Goal: Task Accomplishment & Management: Use online tool/utility

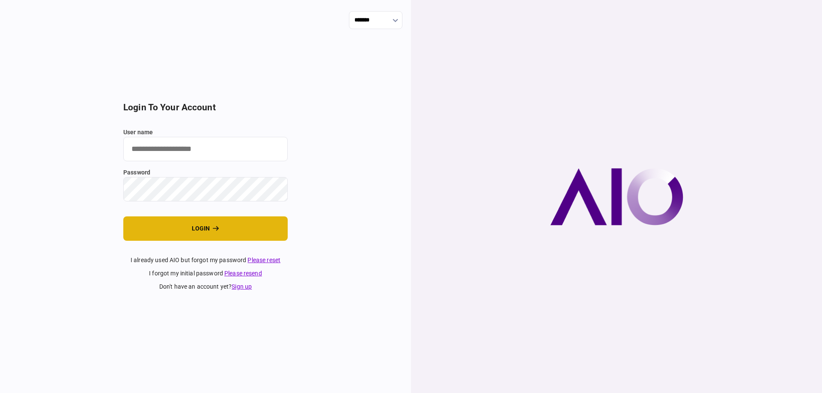
type input "*******"
click at [137, 240] on button "login" at bounding box center [205, 229] width 164 height 24
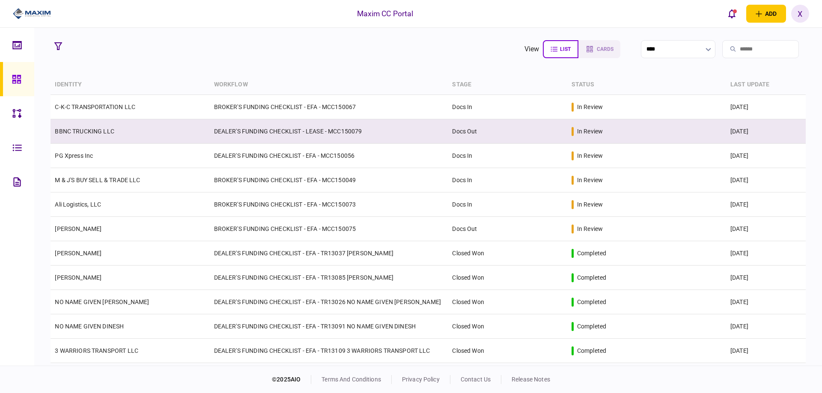
click at [103, 133] on link "BBNC TRUCKING LLC" at bounding box center [84, 131] width 59 height 7
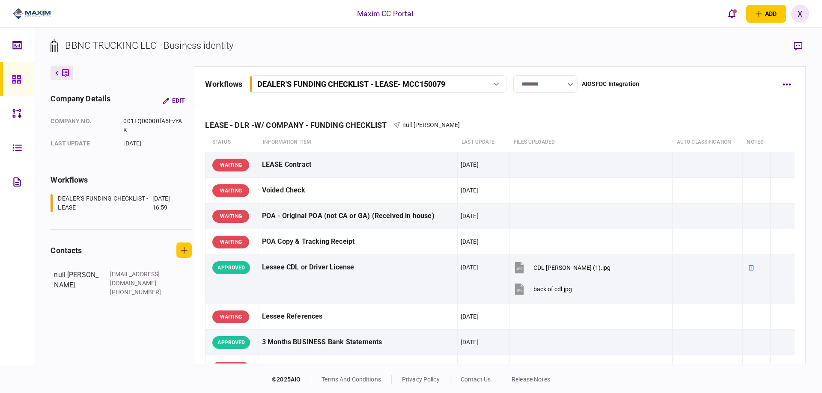
click at [531, 83] on input "********" at bounding box center [545, 84] width 64 height 18
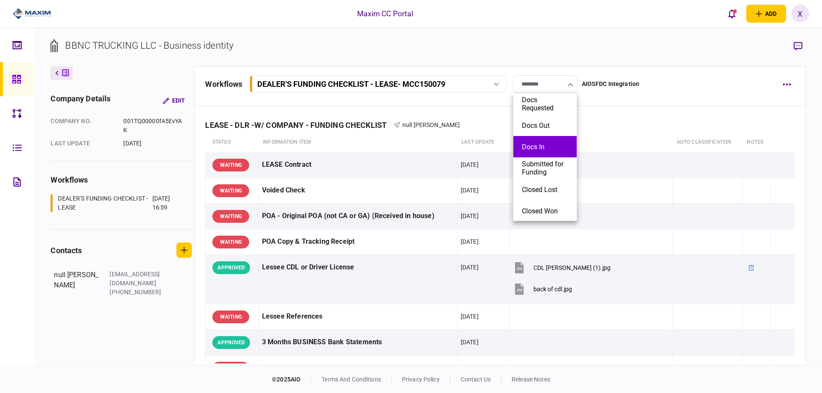
click at [549, 145] on button "Docs In" at bounding box center [545, 147] width 46 height 8
type input "*******"
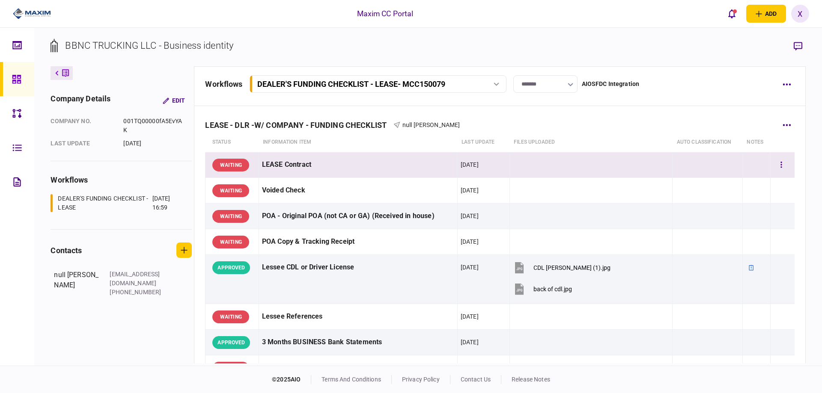
click at [216, 161] on div "WAITING" at bounding box center [230, 165] width 37 height 13
click at [236, 160] on div "WAITING" at bounding box center [230, 165] width 37 height 13
click at [237, 164] on div "WAITING" at bounding box center [230, 165] width 37 height 13
click at [231, 166] on div "WAITING" at bounding box center [230, 165] width 37 height 13
click at [773, 164] on button "button" at bounding box center [780, 164] width 15 height 15
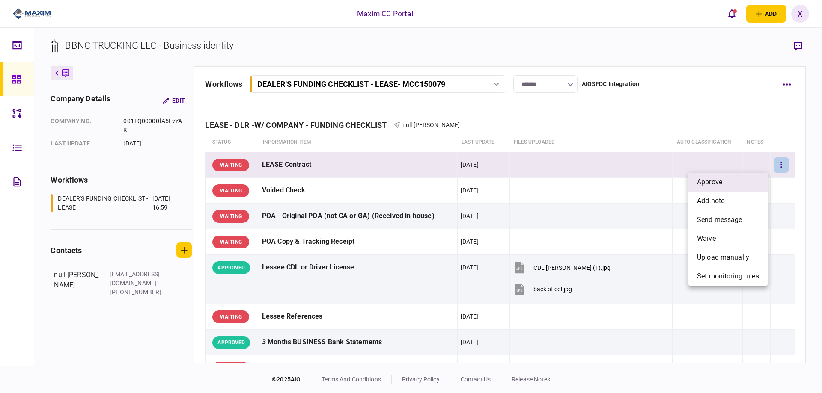
click at [749, 181] on li "approve" at bounding box center [727, 182] width 79 height 19
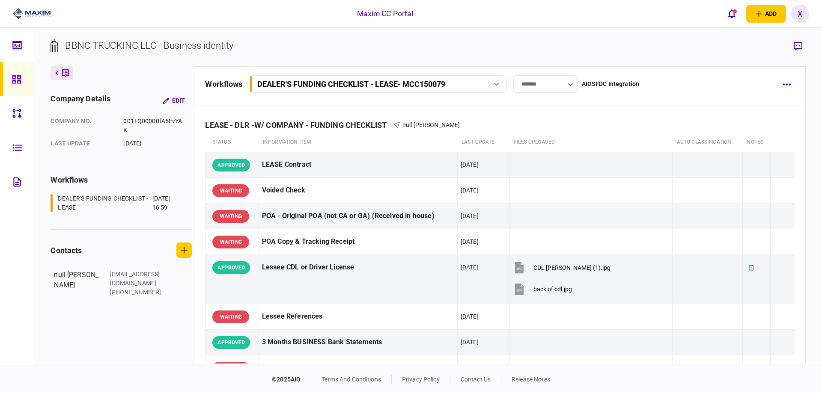
click at [7, 84] on link at bounding box center [17, 79] width 34 height 34
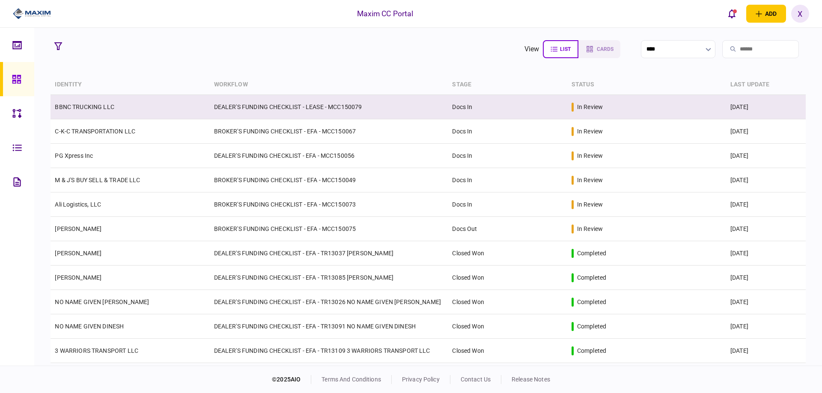
click at [97, 100] on td "BBNC TRUCKING LLC" at bounding box center [129, 107] width 159 height 24
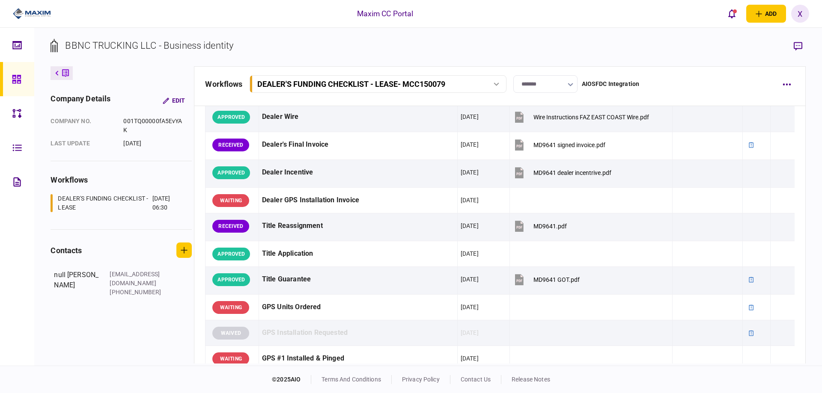
scroll to position [556, 0]
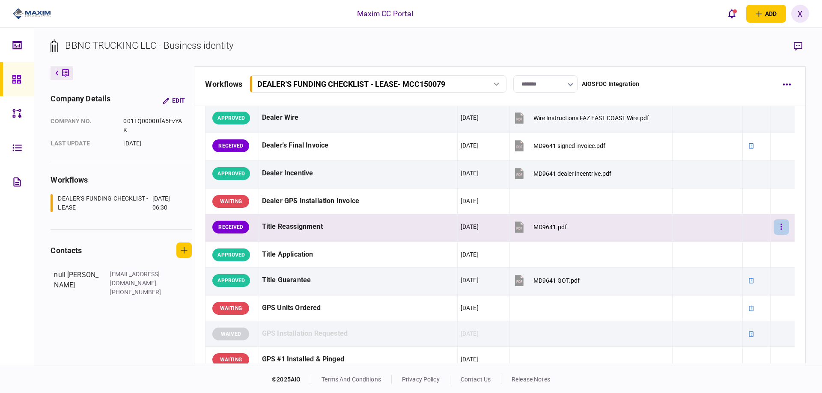
click at [774, 227] on button "button" at bounding box center [780, 227] width 15 height 15
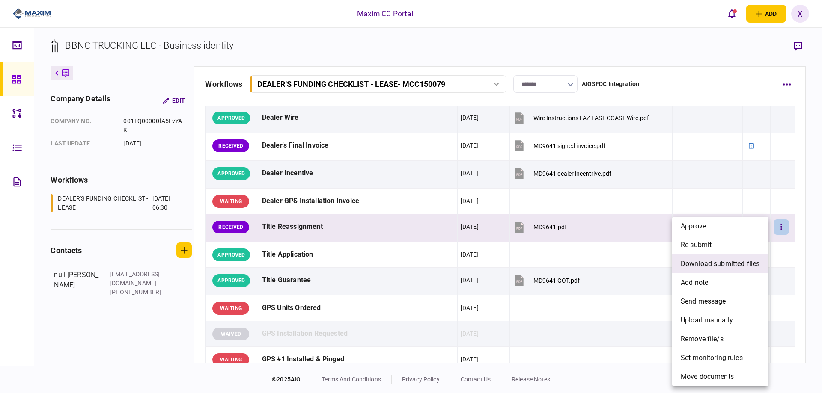
click at [723, 267] on span "download submitted files" at bounding box center [719, 264] width 79 height 10
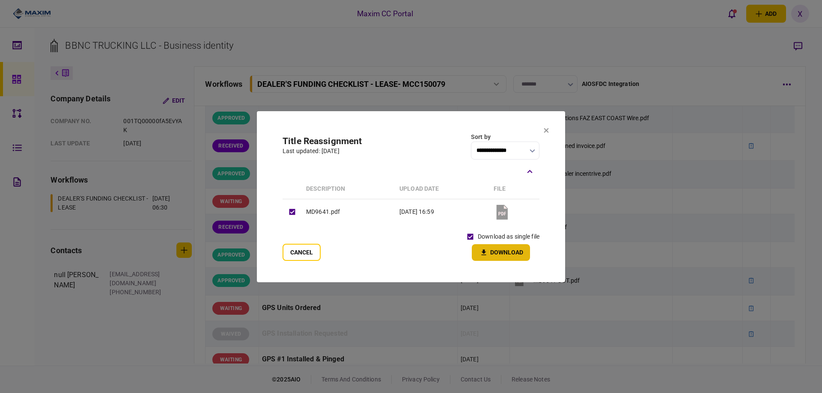
click at [492, 254] on button "Download" at bounding box center [501, 252] width 58 height 17
click at [545, 130] on icon at bounding box center [545, 130] width 5 height 5
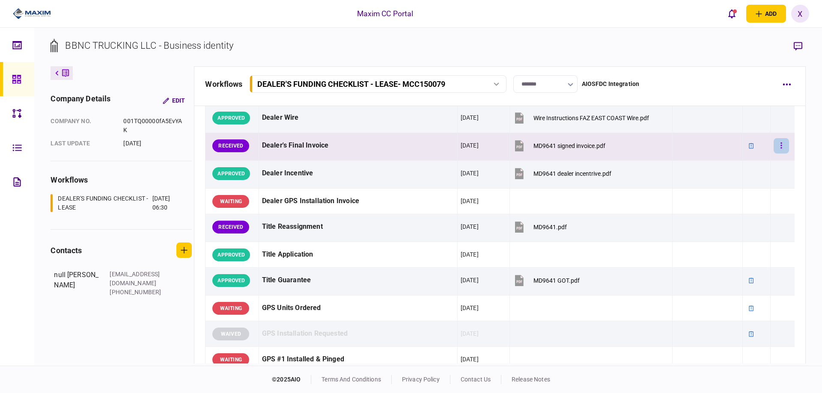
click at [773, 149] on button "button" at bounding box center [780, 145] width 15 height 15
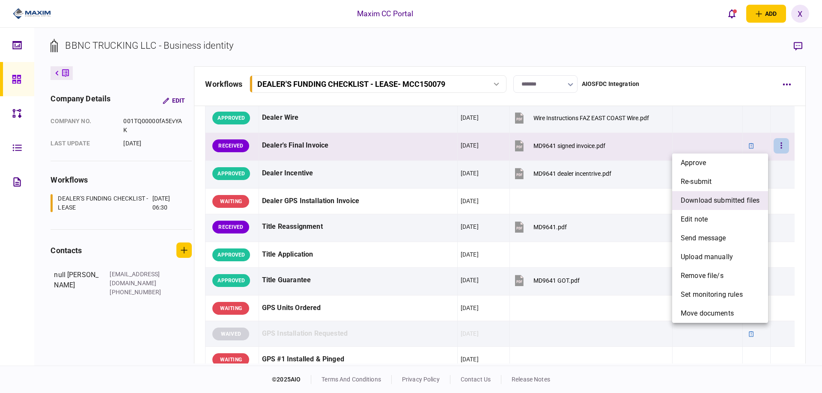
click at [722, 201] on span "download submitted files" at bounding box center [719, 201] width 79 height 10
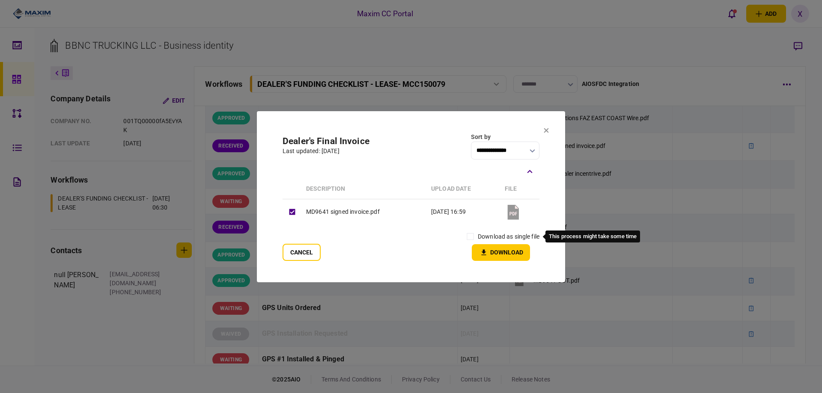
click at [478, 235] on label "download as single file" at bounding box center [509, 236] width 62 height 9
click at [487, 254] on icon "button" at bounding box center [483, 253] width 10 height 8
click at [547, 128] on icon at bounding box center [545, 130] width 5 height 5
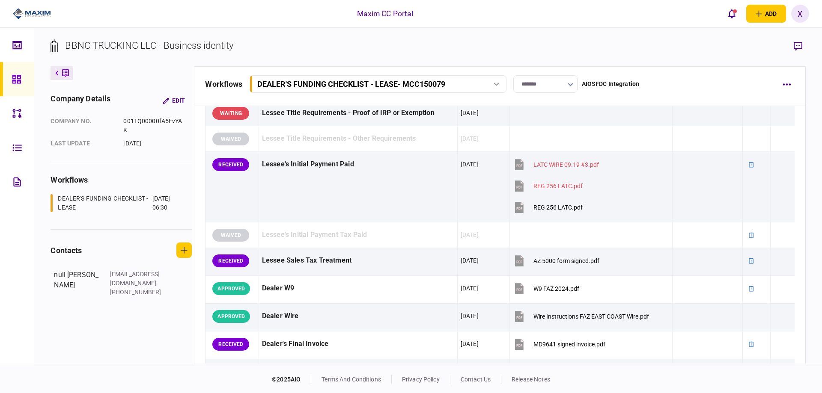
scroll to position [342, 0]
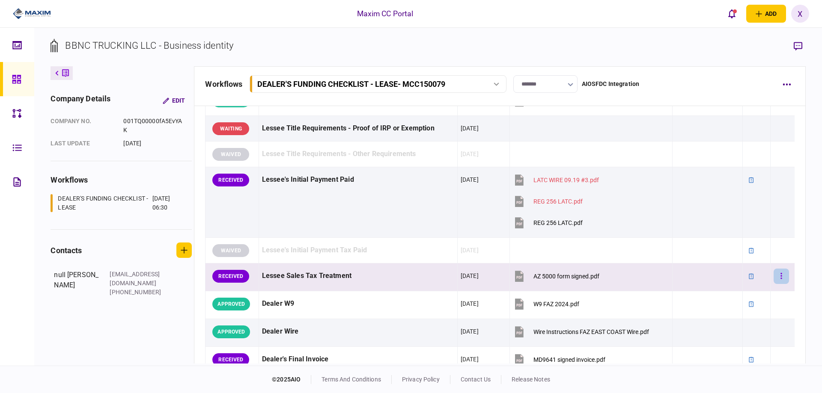
click at [773, 278] on button "button" at bounding box center [780, 276] width 15 height 15
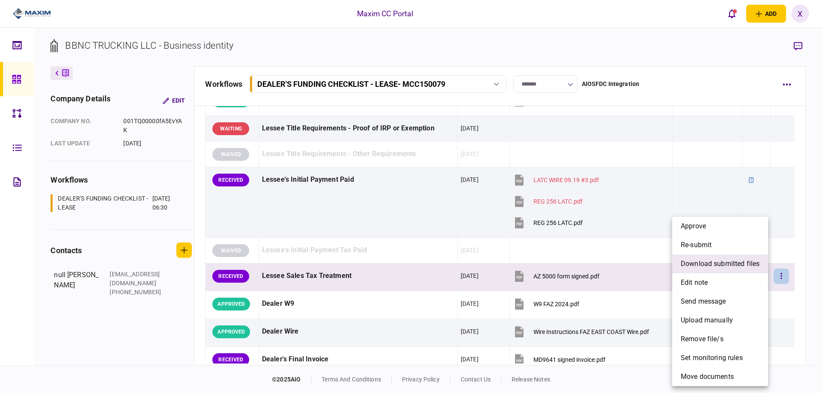
click at [722, 265] on span "download submitted files" at bounding box center [719, 264] width 79 height 10
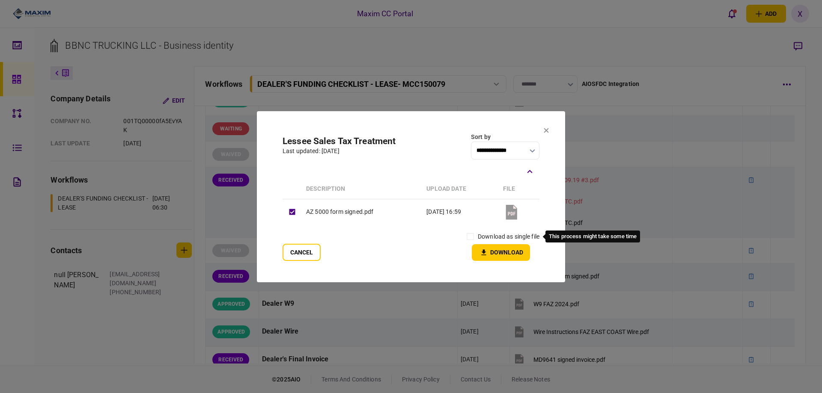
click at [480, 237] on label "download as single file" at bounding box center [509, 236] width 62 height 9
click at [478, 243] on div "download as single file" at bounding box center [501, 236] width 77 height 15
click at [482, 254] on icon "button" at bounding box center [483, 253] width 10 height 8
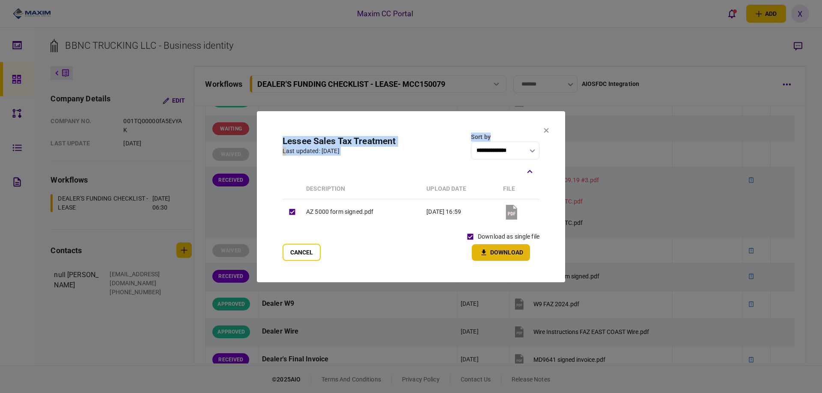
click at [544, 129] on section "**********" at bounding box center [411, 196] width 308 height 171
click at [548, 130] on icon at bounding box center [545, 130] width 5 height 5
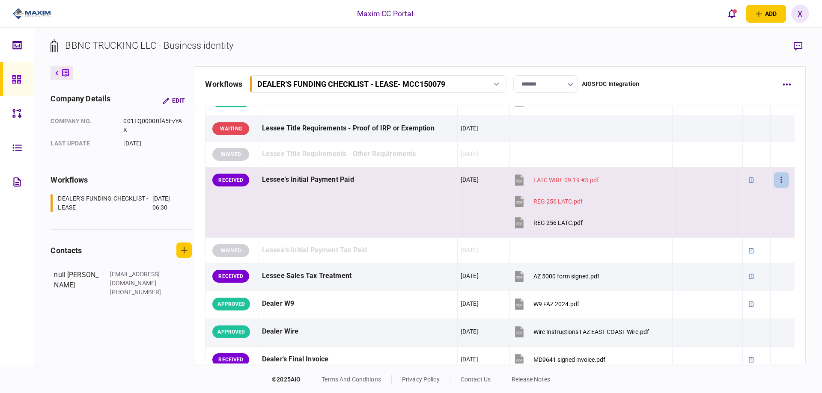
click at [780, 176] on icon "button" at bounding box center [781, 180] width 2 height 8
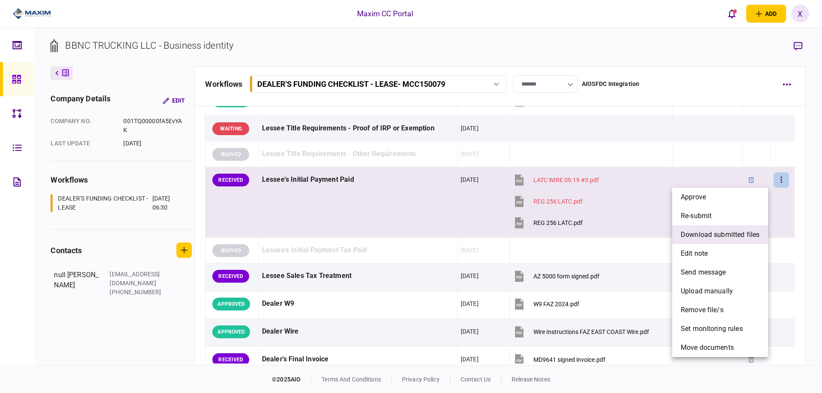
click at [706, 229] on li "download submitted files" at bounding box center [720, 235] width 96 height 19
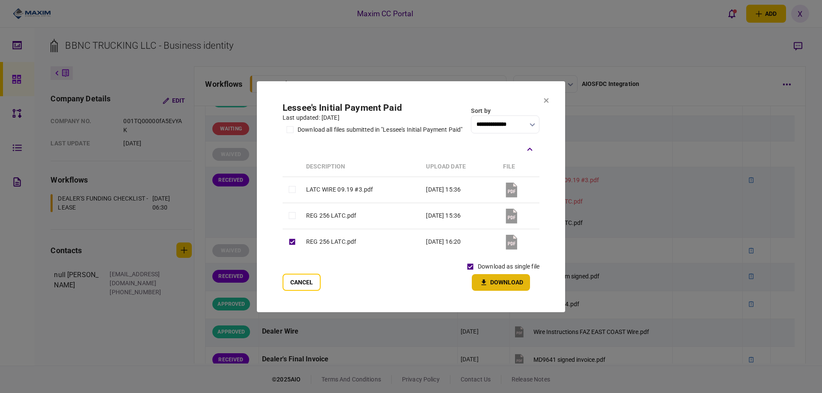
click at [490, 284] on button "Download" at bounding box center [501, 282] width 58 height 17
click at [550, 98] on section "**********" at bounding box center [411, 196] width 308 height 231
click at [548, 100] on icon at bounding box center [545, 100] width 5 height 5
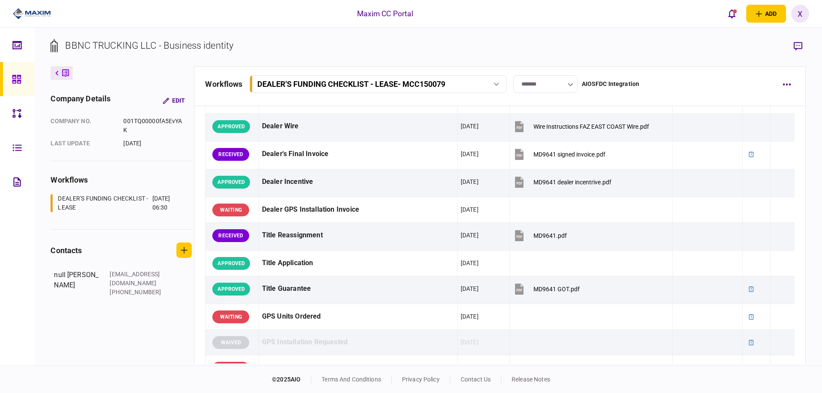
scroll to position [556, 0]
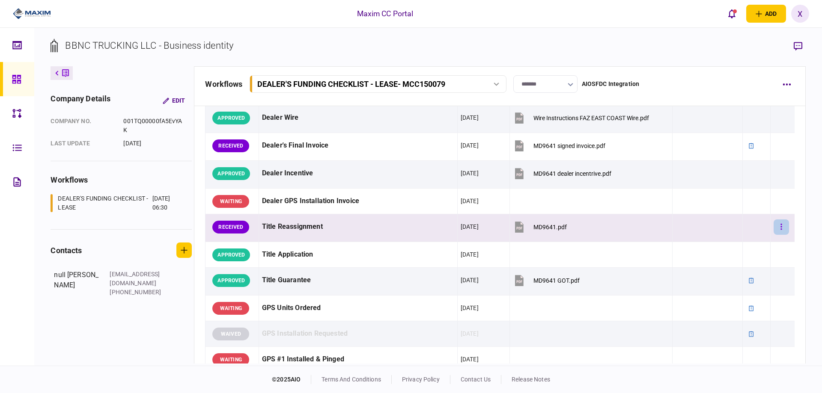
click at [773, 226] on button "button" at bounding box center [780, 227] width 15 height 15
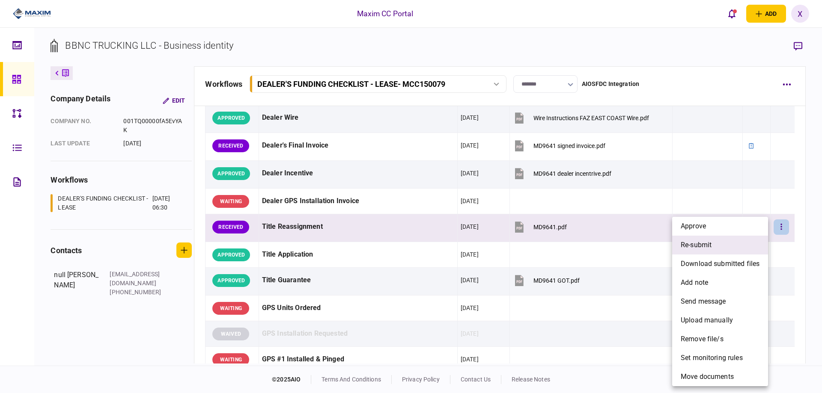
click at [741, 248] on li "re-submit" at bounding box center [720, 245] width 96 height 19
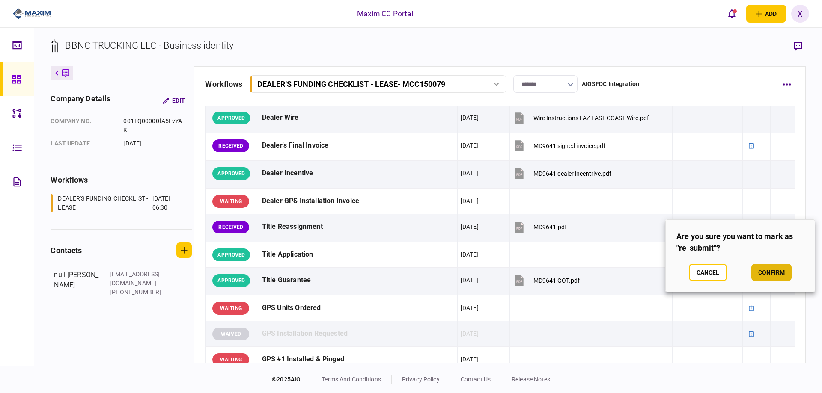
click at [770, 268] on button "confirm" at bounding box center [771, 272] width 40 height 17
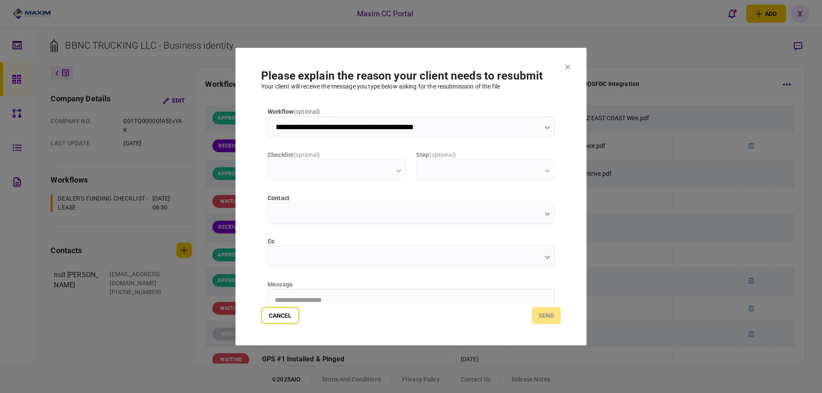
scroll to position [0, 0]
type input "**********"
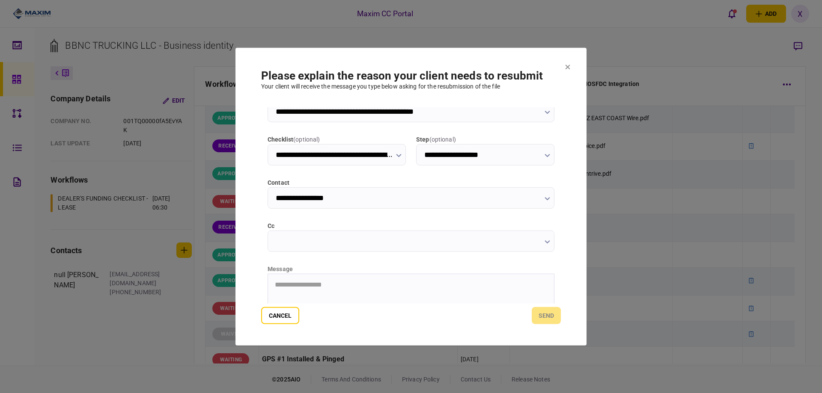
scroll to position [43, 0]
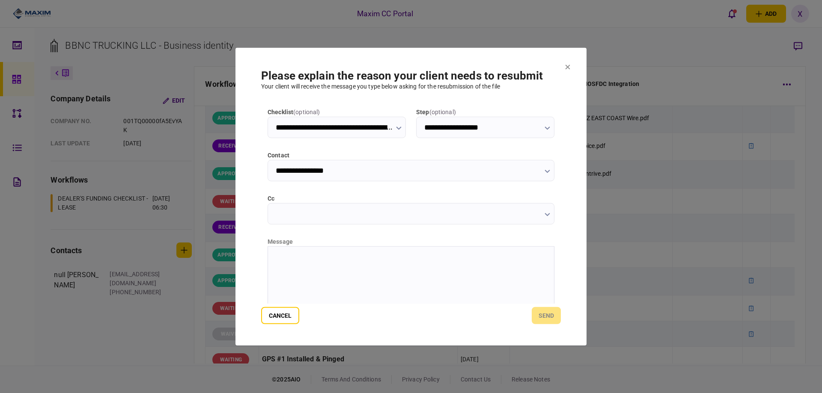
click at [317, 267] on html at bounding box center [411, 256] width 286 height 21
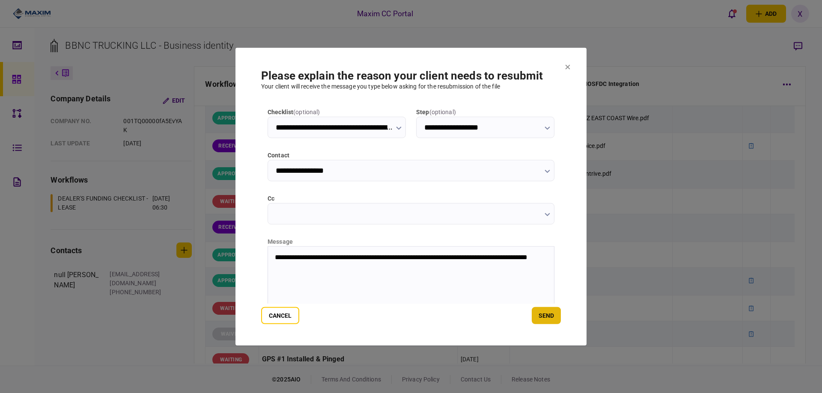
click at [555, 321] on button "send" at bounding box center [545, 315] width 29 height 17
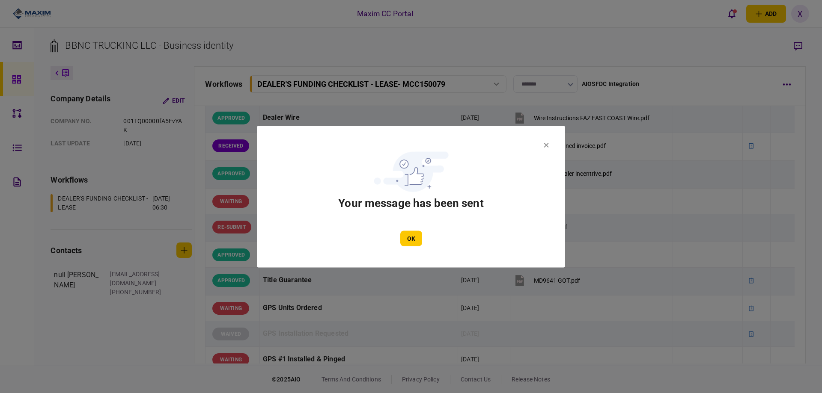
click at [416, 230] on section "Your message has been sent OK" at bounding box center [410, 196] width 257 height 99
click at [412, 233] on button "OK" at bounding box center [411, 238] width 22 height 15
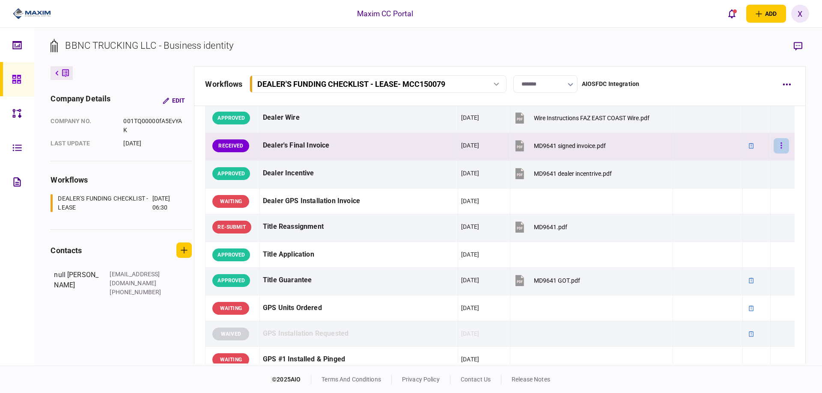
click at [776, 144] on button "button" at bounding box center [780, 145] width 15 height 15
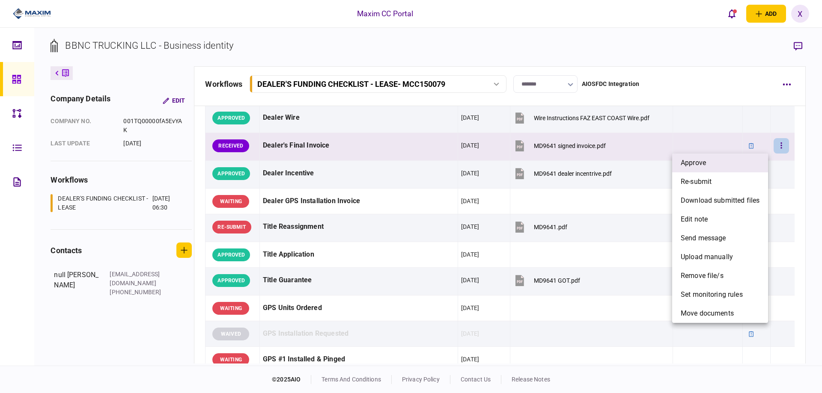
click at [755, 154] on li "approve" at bounding box center [720, 163] width 96 height 19
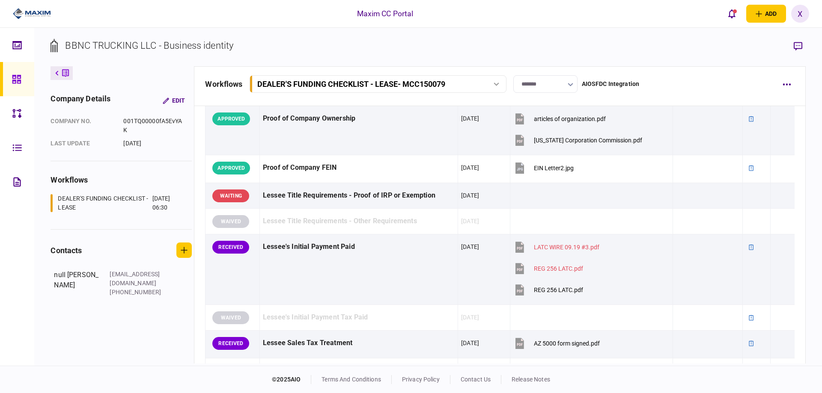
scroll to position [257, 0]
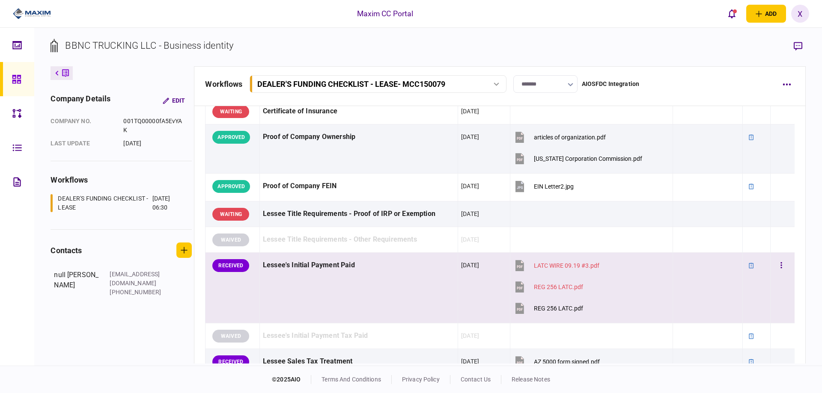
click at [338, 275] on div "Lessee's Initial Payment Paid" at bounding box center [359, 265] width 192 height 19
click at [781, 267] on icon "button" at bounding box center [781, 265] width 1 height 6
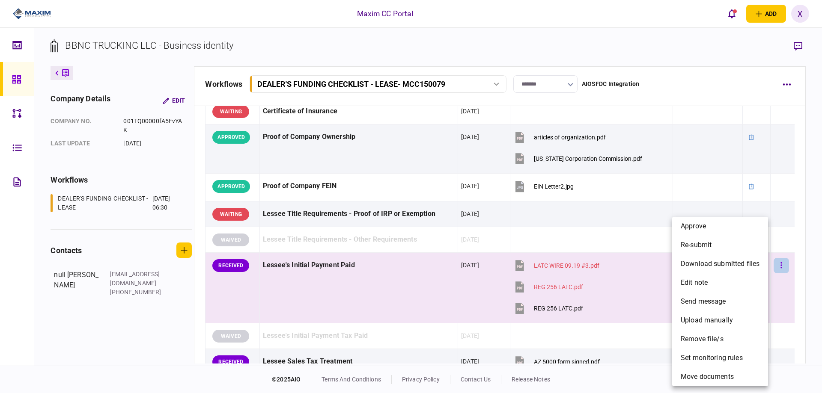
click at [776, 267] on div at bounding box center [411, 196] width 822 height 393
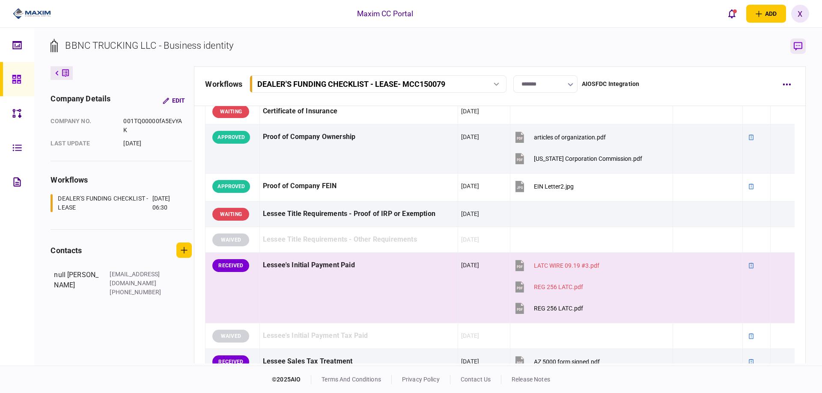
click at [804, 48] on button "button" at bounding box center [797, 46] width 15 height 15
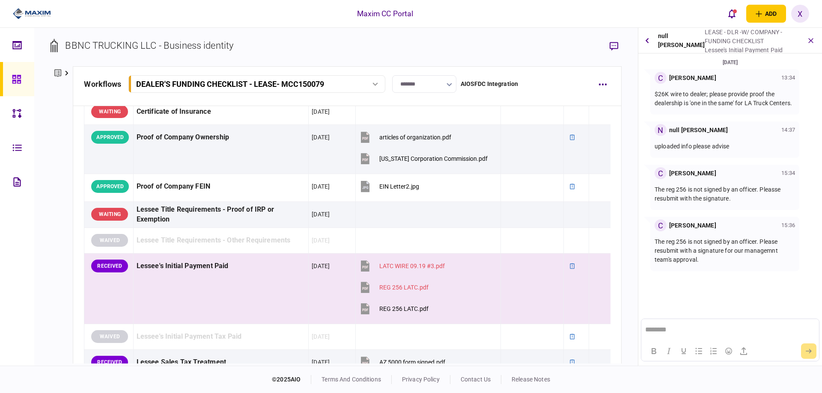
scroll to position [0, 0]
click at [37, 8] on img at bounding box center [32, 13] width 38 height 13
click at [32, 16] on img at bounding box center [32, 13] width 38 height 13
click at [14, 92] on div at bounding box center [19, 79] width 14 height 34
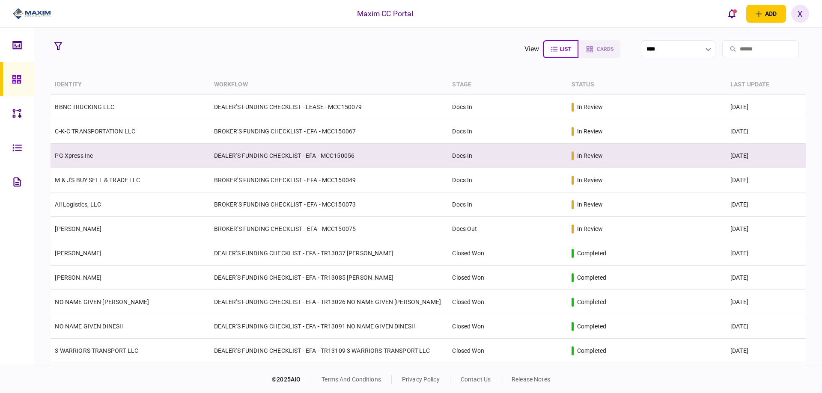
click at [71, 160] on td "PG Xpress Inc" at bounding box center [129, 156] width 159 height 24
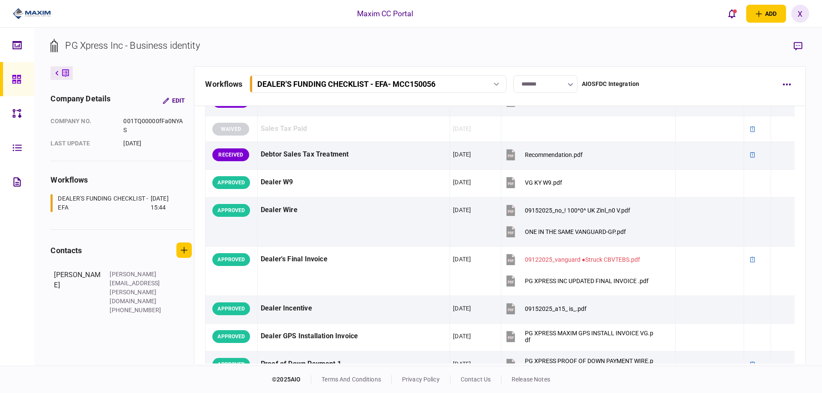
scroll to position [574, 0]
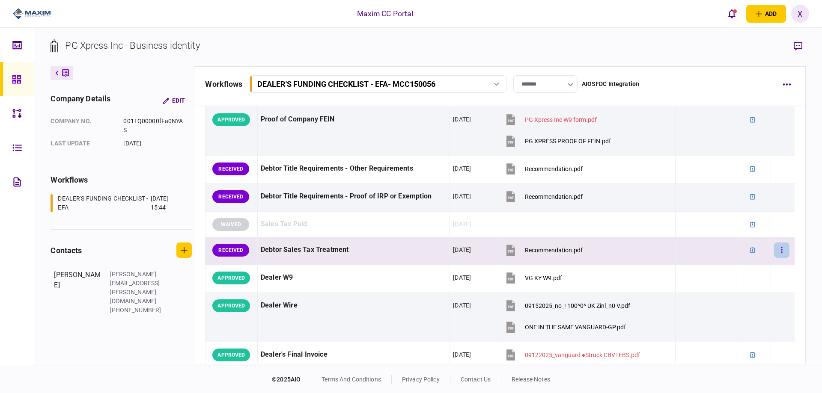
click at [777, 253] on button "button" at bounding box center [781, 250] width 15 height 15
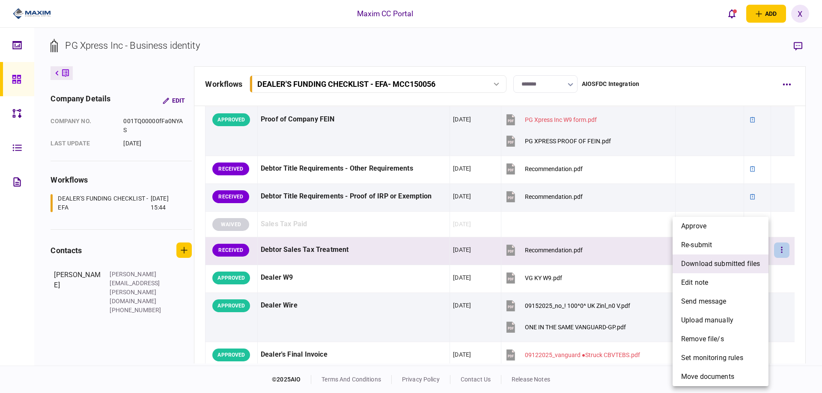
click at [715, 266] on span "download submitted files" at bounding box center [720, 264] width 79 height 10
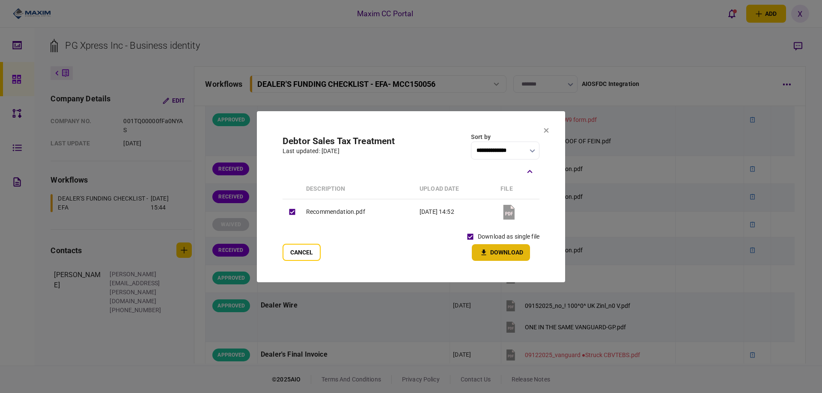
click at [487, 250] on icon "button" at bounding box center [483, 253] width 10 height 8
click at [542, 128] on section "**********" at bounding box center [411, 196] width 308 height 171
click at [546, 135] on section "**********" at bounding box center [411, 196] width 308 height 171
click at [544, 131] on icon at bounding box center [545, 130] width 5 height 5
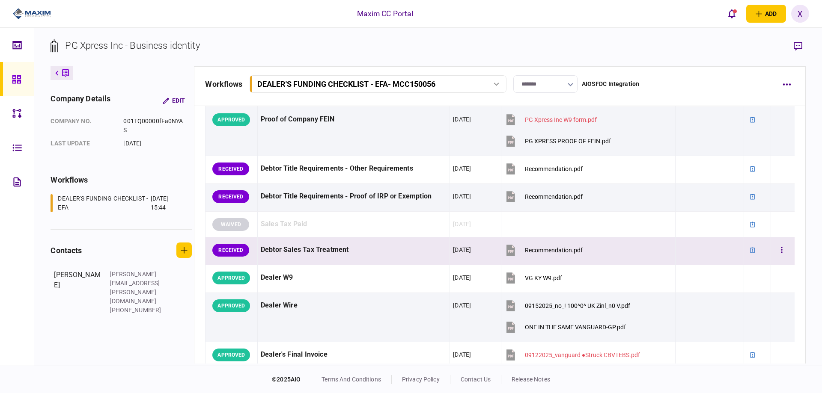
click at [399, 254] on div "Debtor Sales Tax Treatment" at bounding box center [354, 249] width 186 height 19
click at [799, 48] on icon "button" at bounding box center [797, 46] width 9 height 9
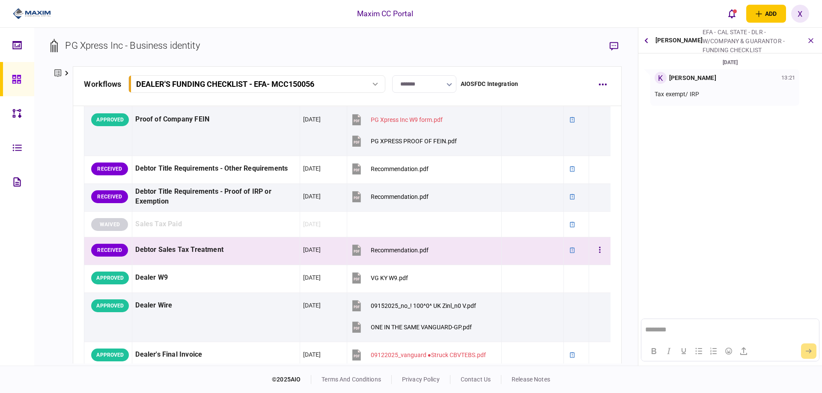
scroll to position [0, 0]
click at [599, 249] on button "button" at bounding box center [599, 250] width 15 height 15
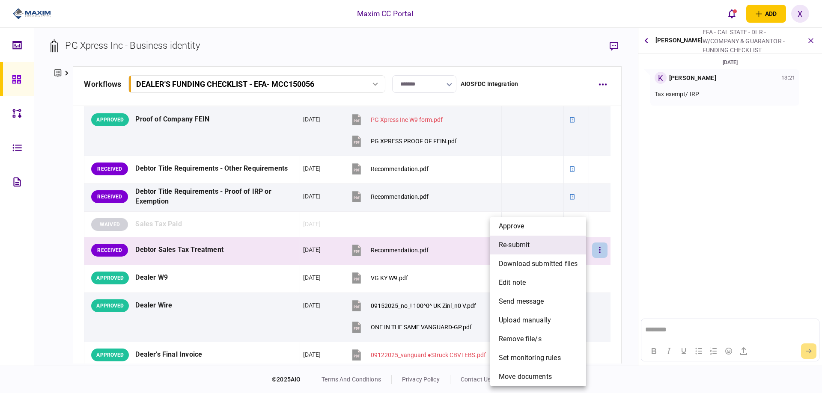
click at [559, 248] on li "re-submit" at bounding box center [538, 245] width 96 height 19
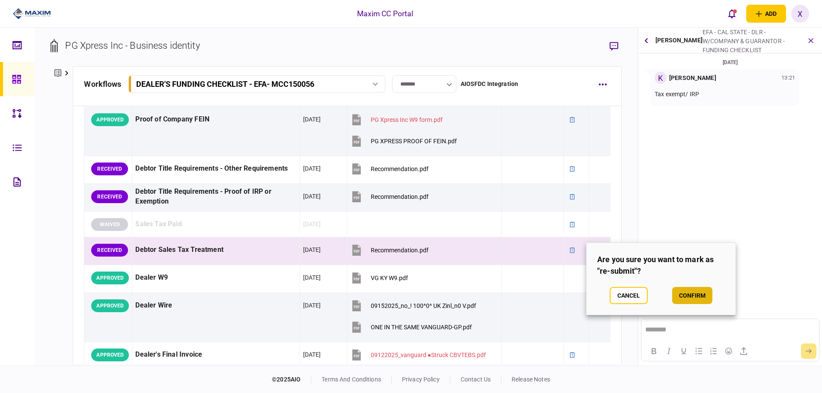
click at [701, 294] on button "confirm" at bounding box center [692, 295] width 40 height 17
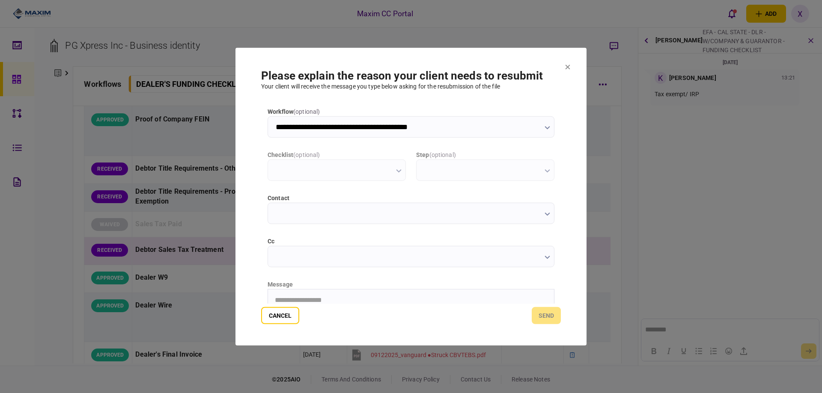
type input "**********"
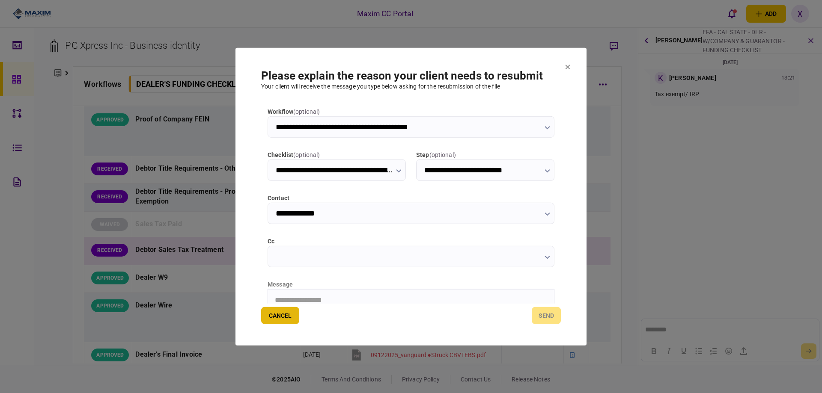
click at [294, 321] on button "Cancel" at bounding box center [280, 315] width 38 height 17
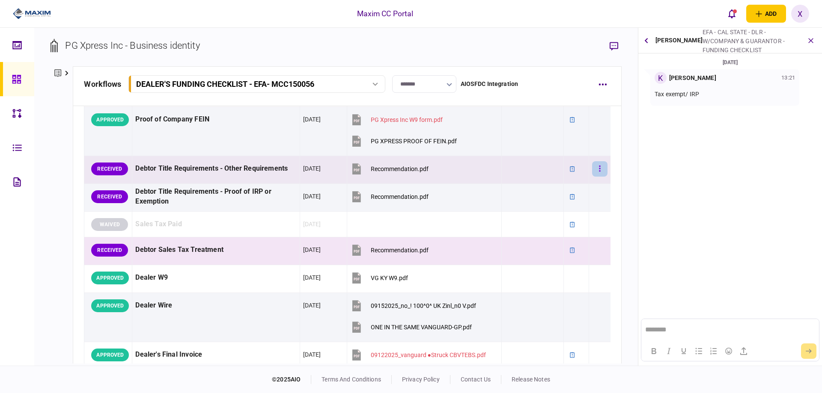
click at [593, 174] on button "button" at bounding box center [599, 168] width 15 height 15
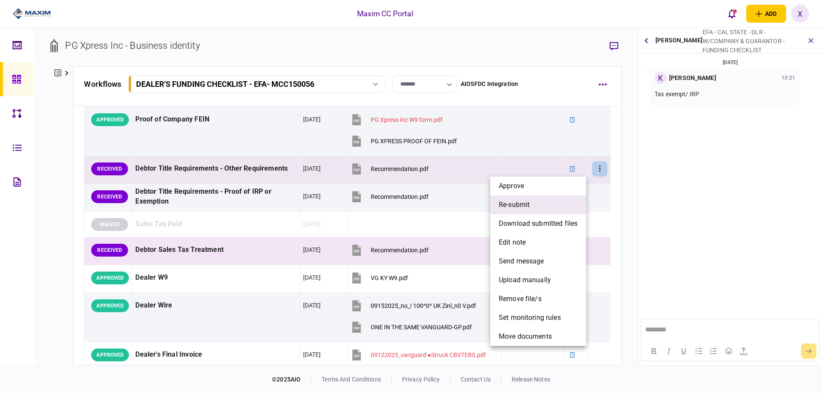
click at [556, 208] on li "re-submit" at bounding box center [538, 205] width 96 height 19
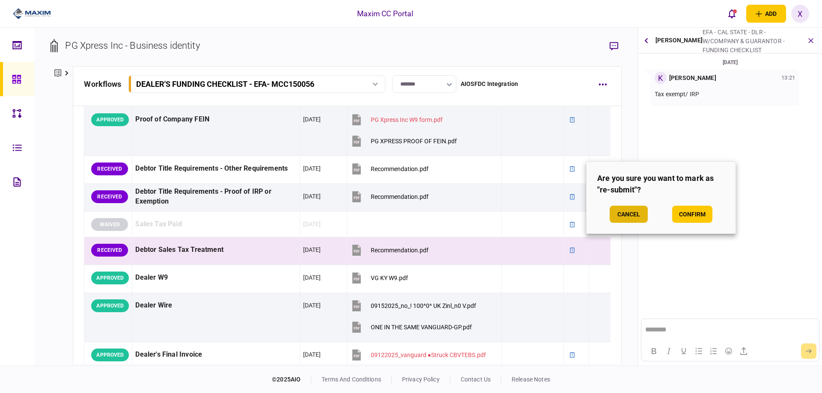
click at [629, 212] on button "Cancel" at bounding box center [628, 214] width 38 height 17
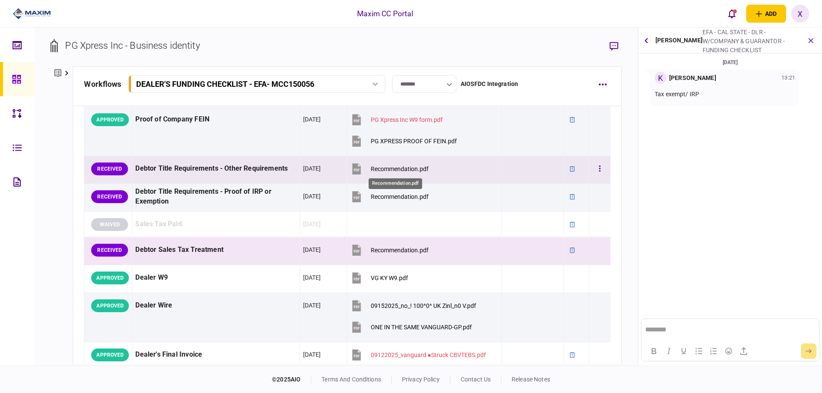
click at [404, 171] on div "Recommendation.pdf" at bounding box center [400, 169] width 58 height 7
click at [599, 168] on icon "button" at bounding box center [600, 169] width 2 height 8
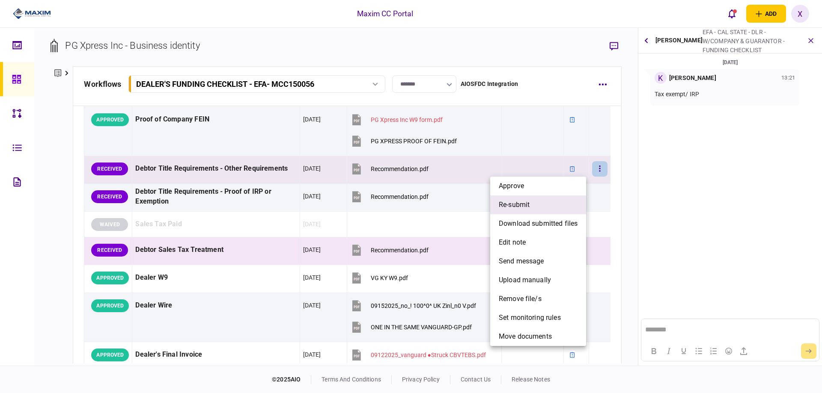
click at [557, 200] on li "re-submit" at bounding box center [538, 205] width 96 height 19
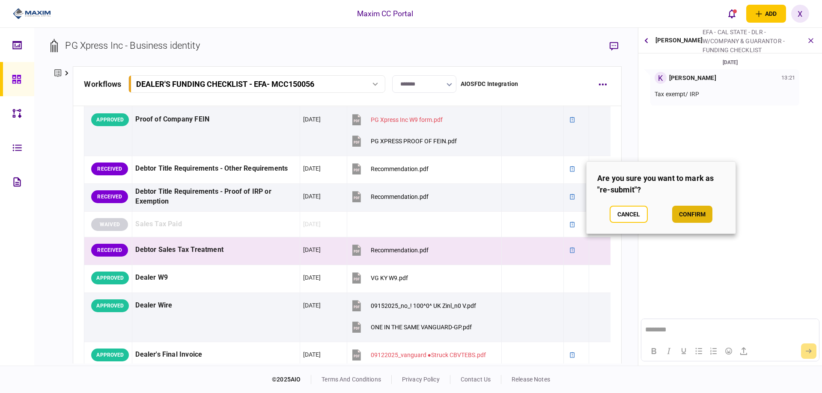
click at [695, 214] on button "confirm" at bounding box center [692, 214] width 40 height 17
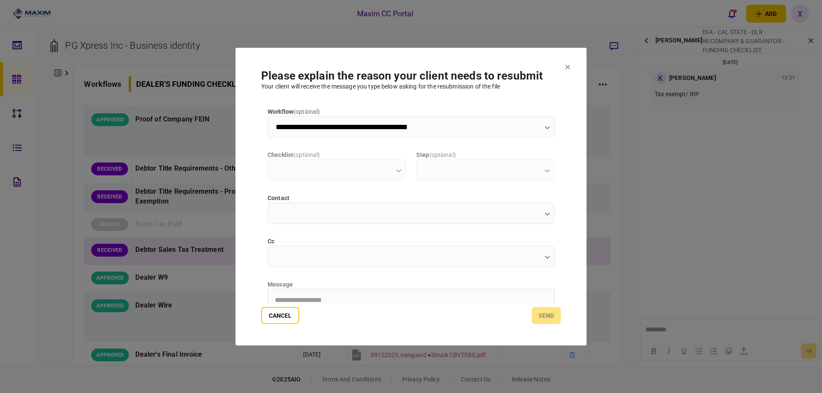
type input "**********"
click at [410, 289] on html "**********" at bounding box center [411, 299] width 286 height 21
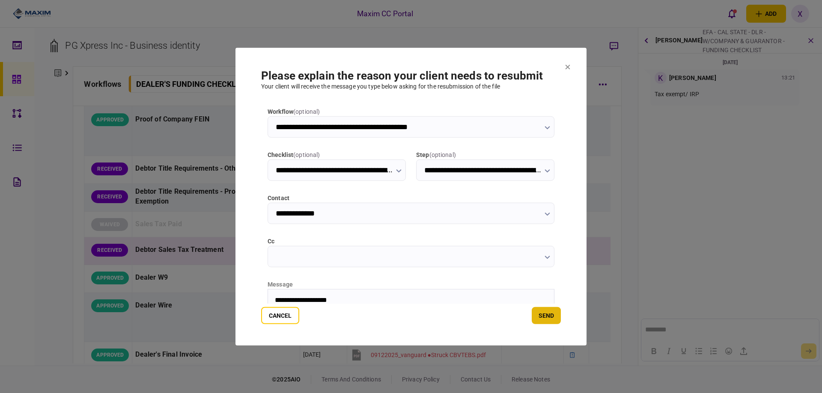
click at [548, 318] on button "send" at bounding box center [545, 315] width 29 height 17
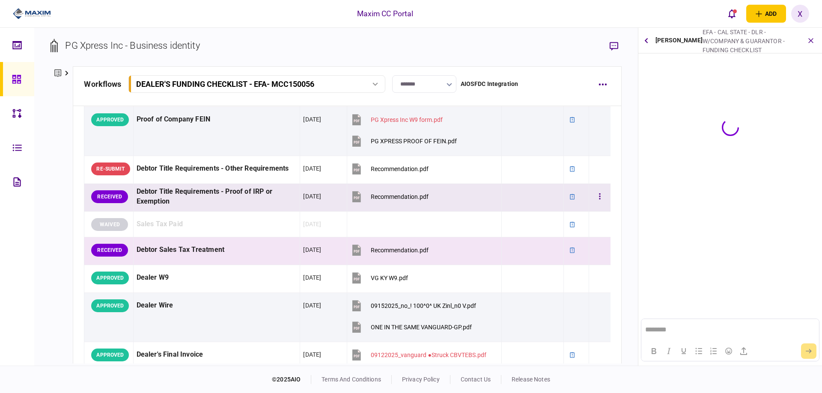
click at [588, 199] on td at bounding box center [599, 198] width 22 height 28
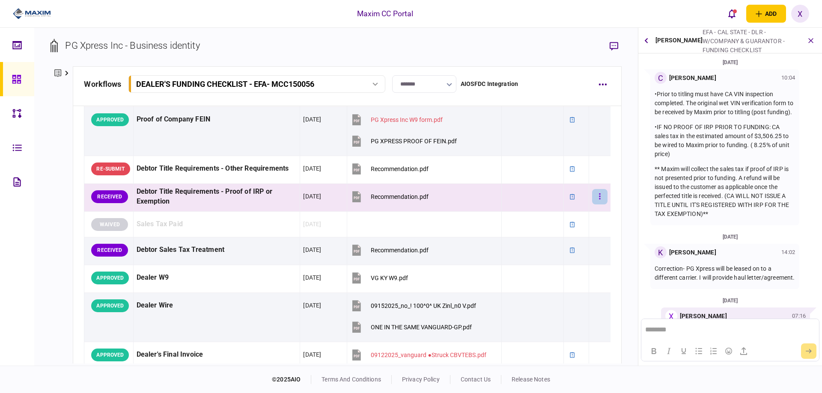
scroll to position [50, 0]
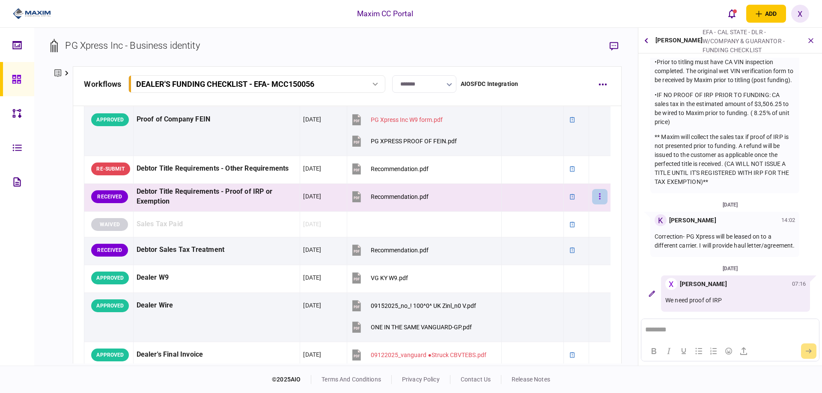
click at [598, 200] on button "button" at bounding box center [599, 196] width 15 height 15
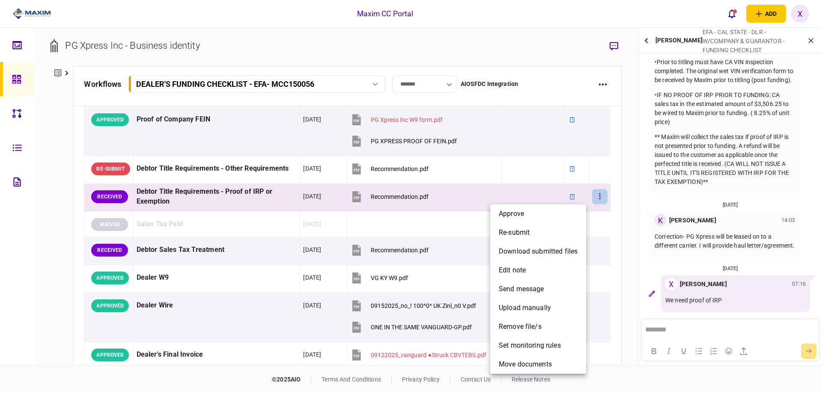
click at [598, 200] on div at bounding box center [411, 196] width 822 height 393
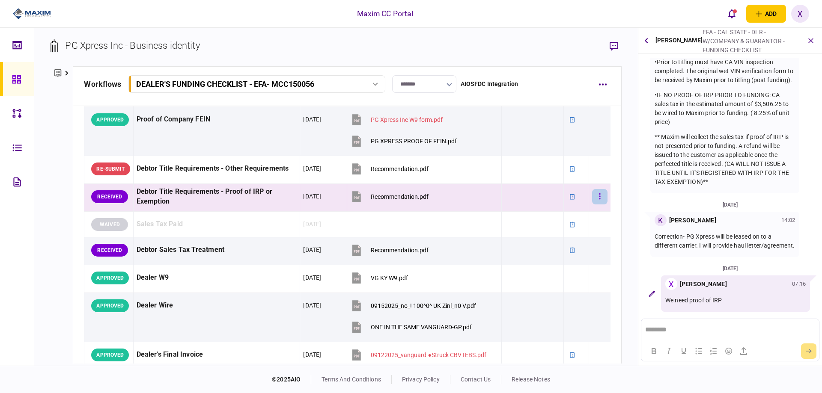
click at [596, 200] on button "button" at bounding box center [599, 196] width 15 height 15
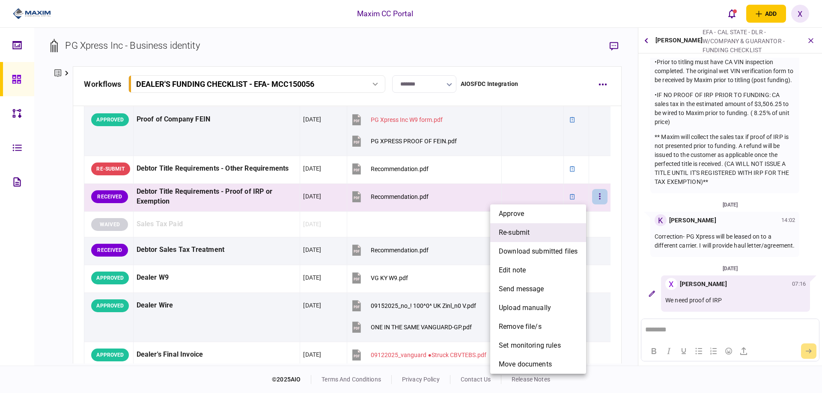
click at [564, 231] on li "re-submit" at bounding box center [538, 232] width 96 height 19
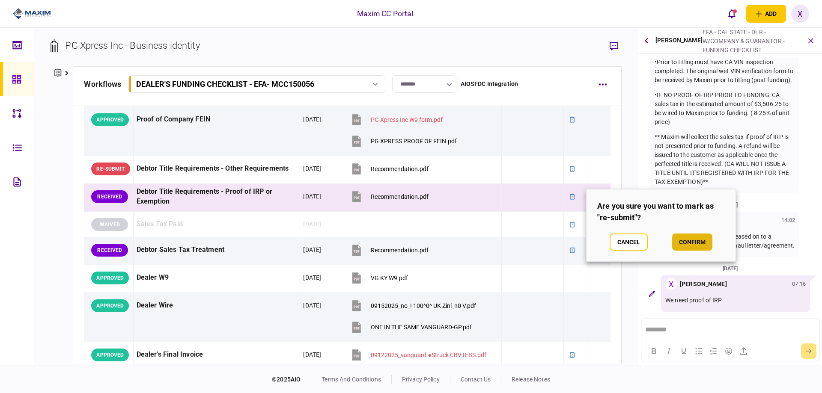
click at [692, 240] on button "confirm" at bounding box center [692, 242] width 40 height 17
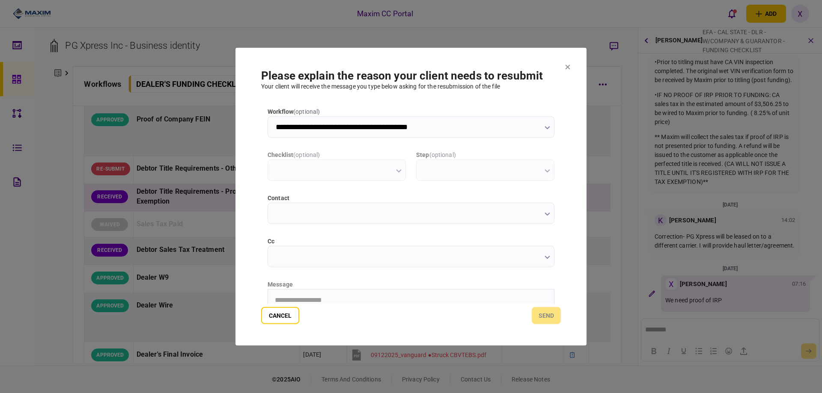
scroll to position [0, 0]
type input "**********"
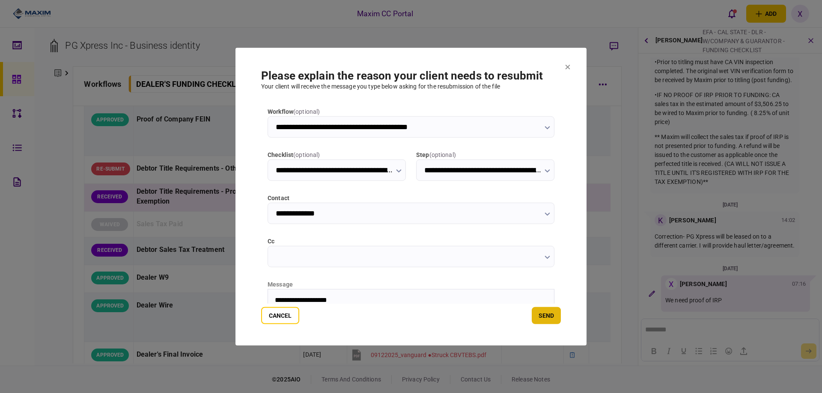
click at [543, 315] on button "send" at bounding box center [545, 315] width 29 height 17
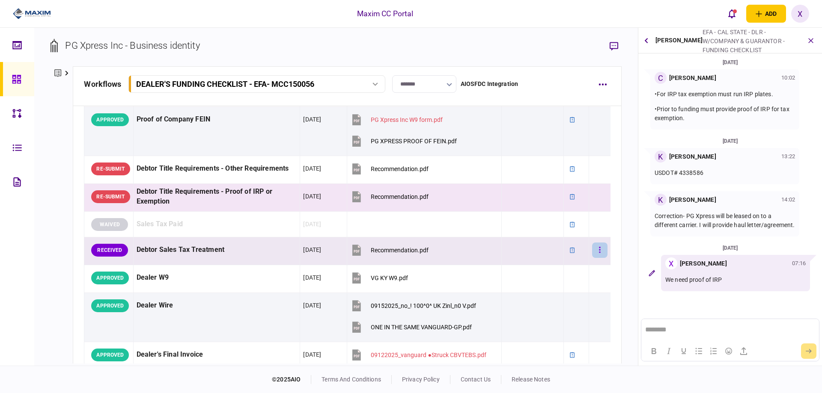
click at [599, 253] on icon "button" at bounding box center [599, 250] width 1 height 6
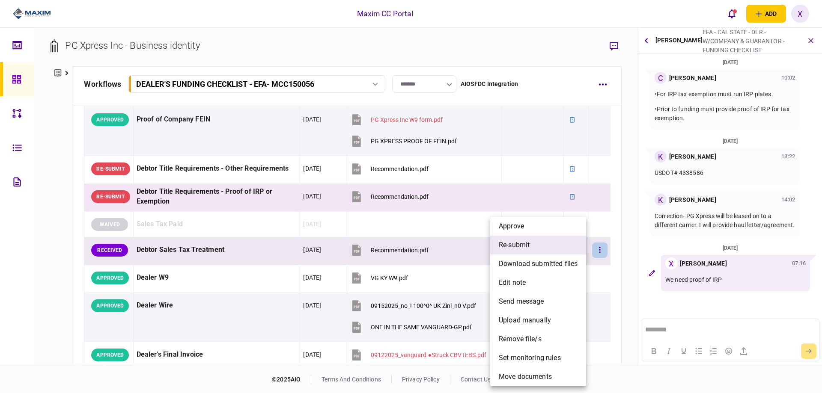
click at [528, 247] on span "re-submit" at bounding box center [514, 245] width 31 height 10
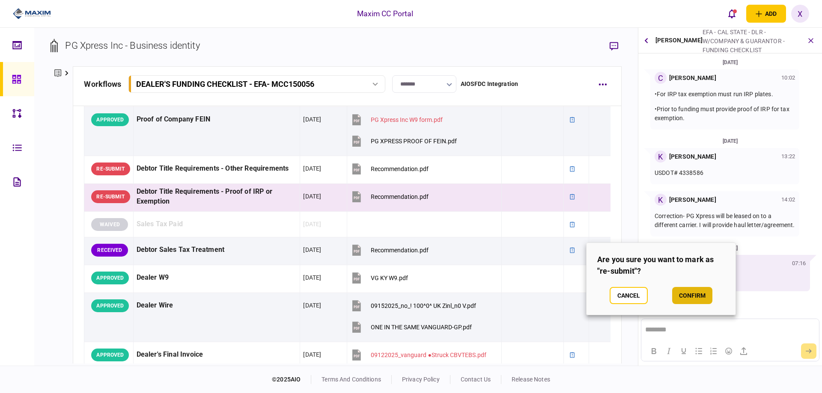
drag, startPoint x: 711, startPoint y: 287, endPoint x: 704, endPoint y: 292, distance: 8.0
click at [704, 292] on button "confirm" at bounding box center [692, 295] width 40 height 17
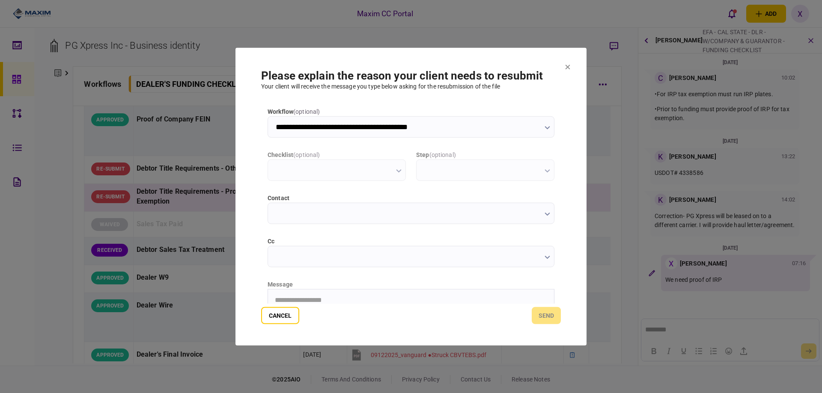
type input "**********"
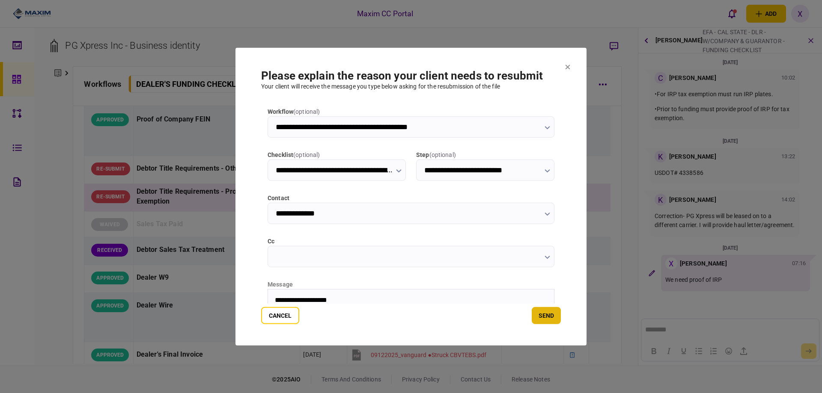
click at [548, 316] on button "send" at bounding box center [545, 315] width 29 height 17
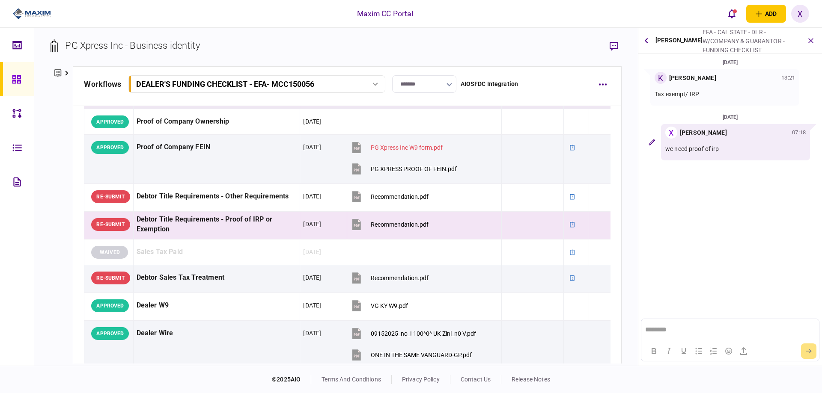
scroll to position [428, 0]
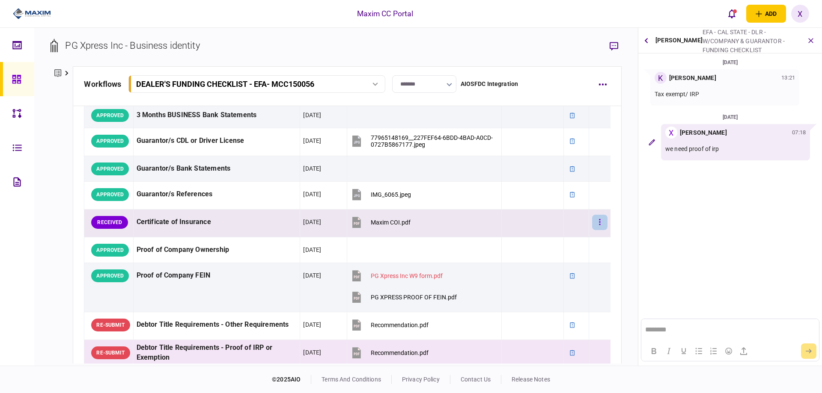
click at [592, 219] on button "button" at bounding box center [599, 222] width 15 height 15
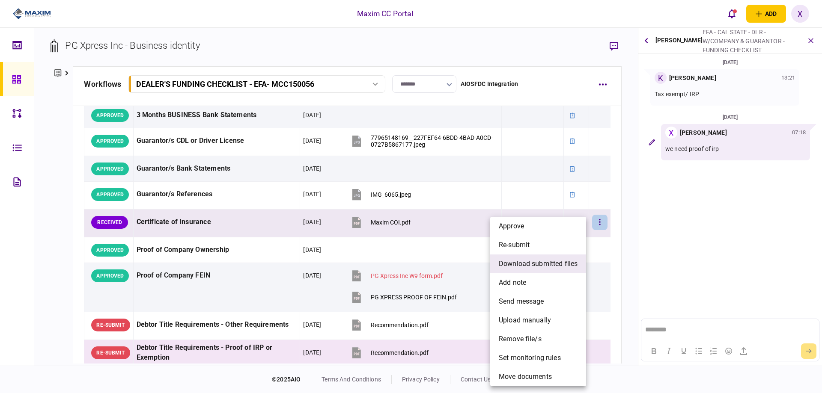
click at [539, 262] on span "download submitted files" at bounding box center [538, 264] width 79 height 10
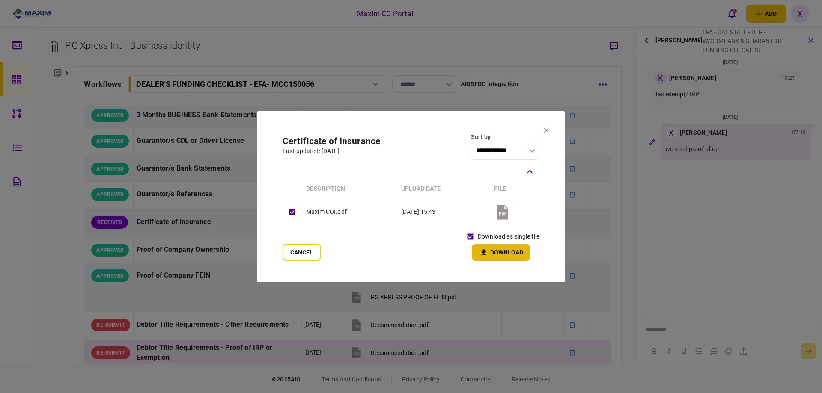
click at [489, 255] on button "Download" at bounding box center [501, 252] width 58 height 17
click at [546, 134] on button at bounding box center [545, 131] width 5 height 7
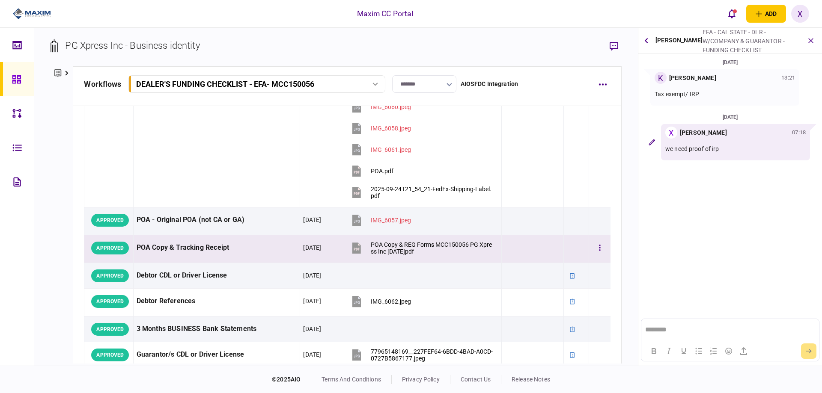
scroll to position [43, 0]
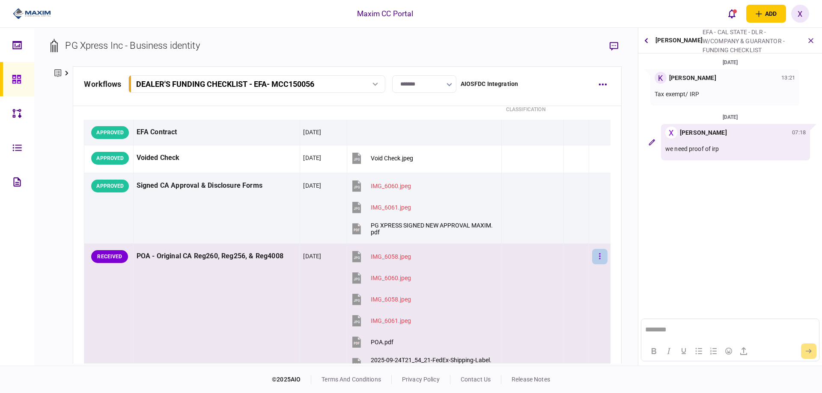
click at [602, 257] on td at bounding box center [599, 311] width 22 height 135
click at [595, 256] on button "button" at bounding box center [599, 256] width 15 height 15
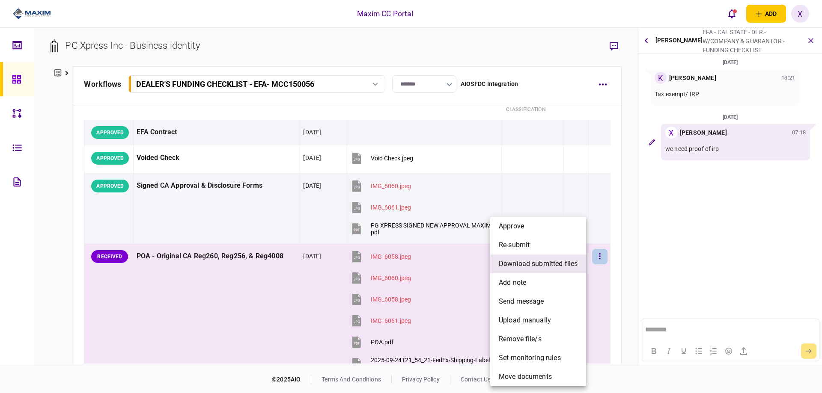
click at [572, 259] on span "download submitted files" at bounding box center [538, 264] width 79 height 10
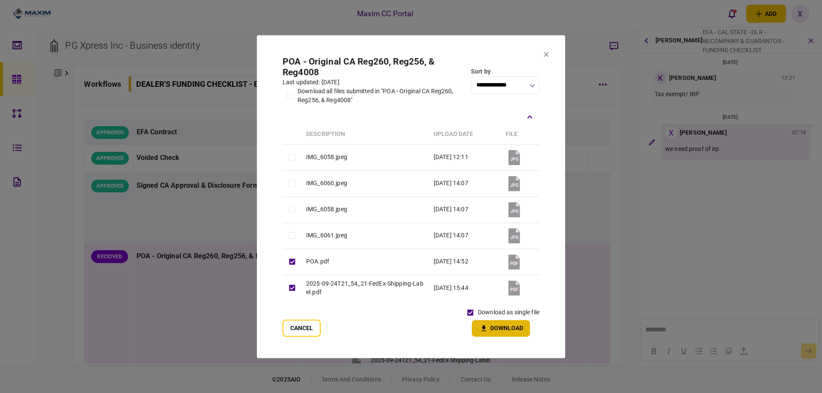
click at [489, 330] on button "Download" at bounding box center [501, 328] width 58 height 17
click at [545, 59] on section "**********" at bounding box center [411, 196] width 308 height 323
click at [546, 55] on icon at bounding box center [546, 54] width 5 height 5
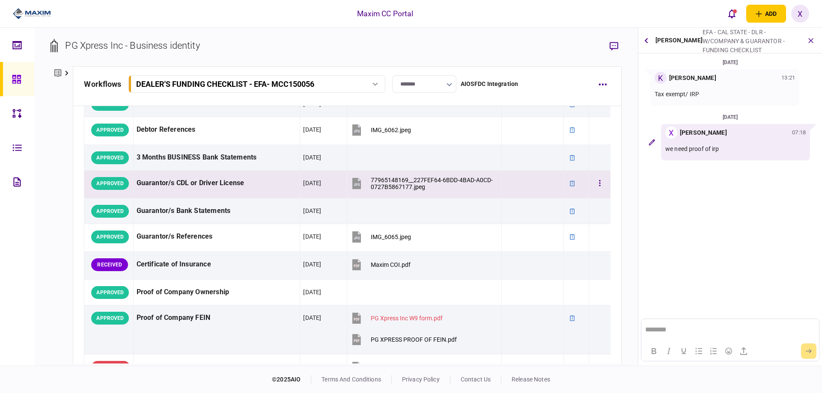
scroll to position [471, 0]
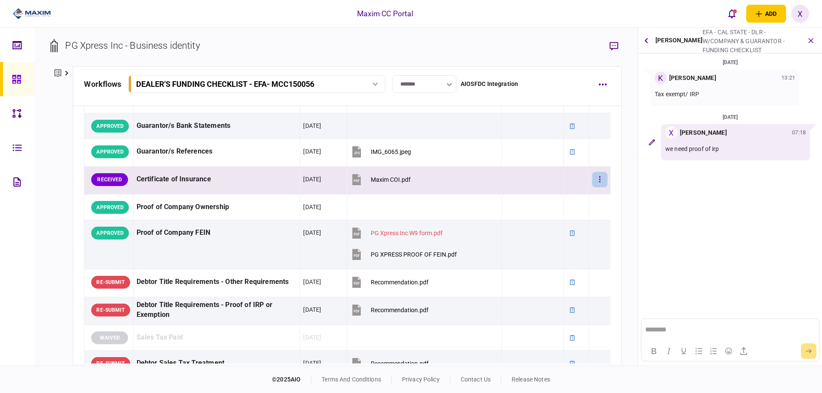
click at [596, 181] on button "button" at bounding box center [599, 179] width 15 height 15
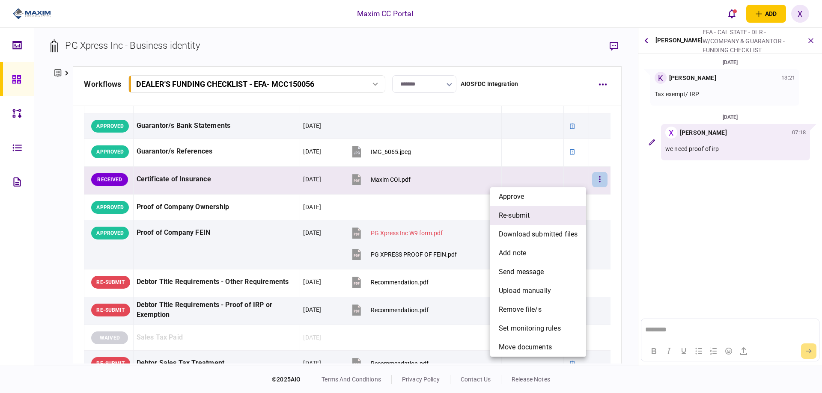
click at [552, 220] on li "re-submit" at bounding box center [538, 215] width 96 height 19
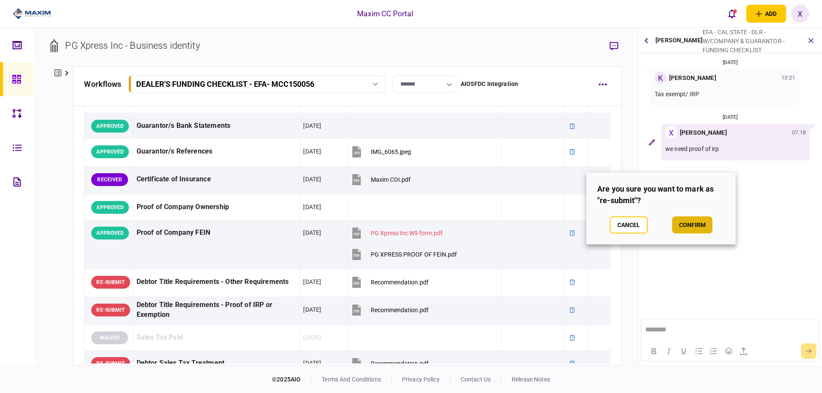
click at [688, 226] on button "confirm" at bounding box center [692, 225] width 40 height 17
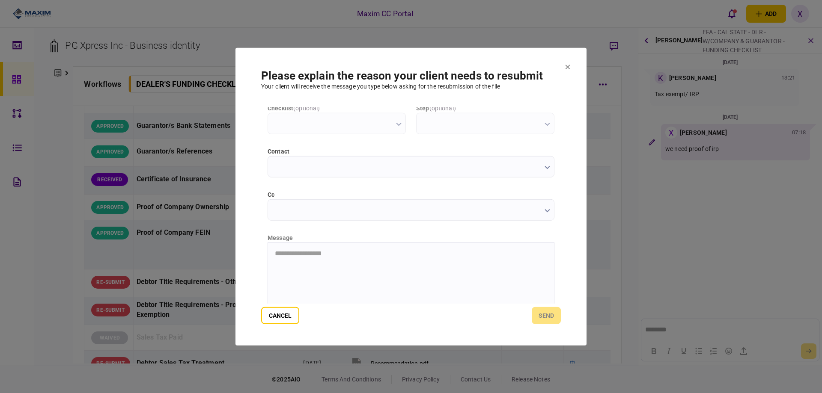
scroll to position [92, 0]
click at [319, 218] on html at bounding box center [411, 207] width 286 height 21
type input "**********"
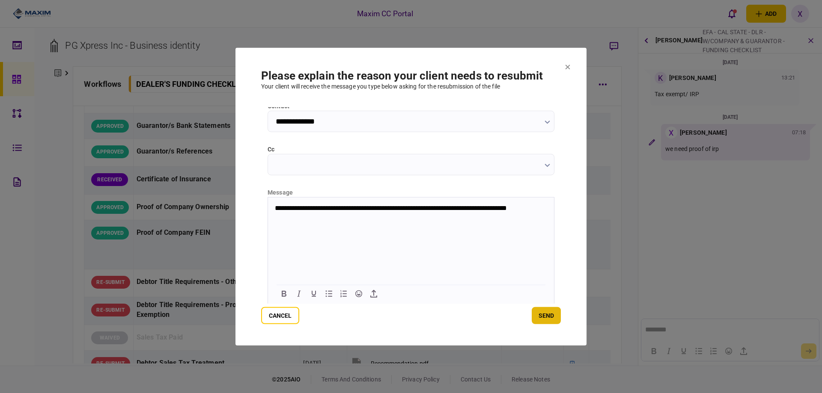
click at [551, 321] on button "send" at bounding box center [545, 315] width 29 height 17
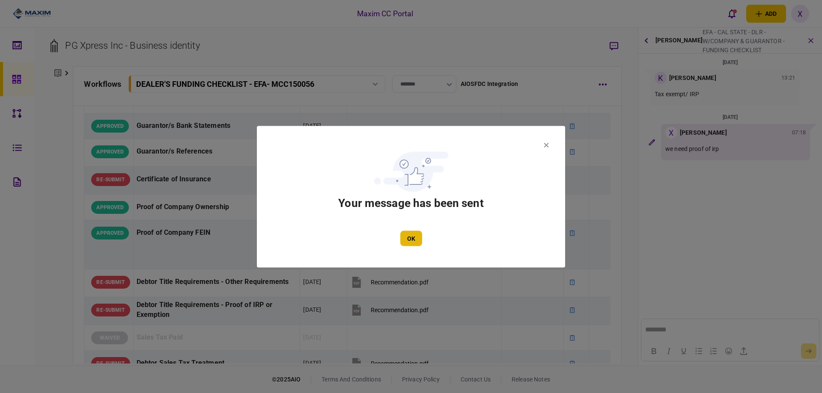
click at [405, 235] on button "OK" at bounding box center [411, 238] width 22 height 15
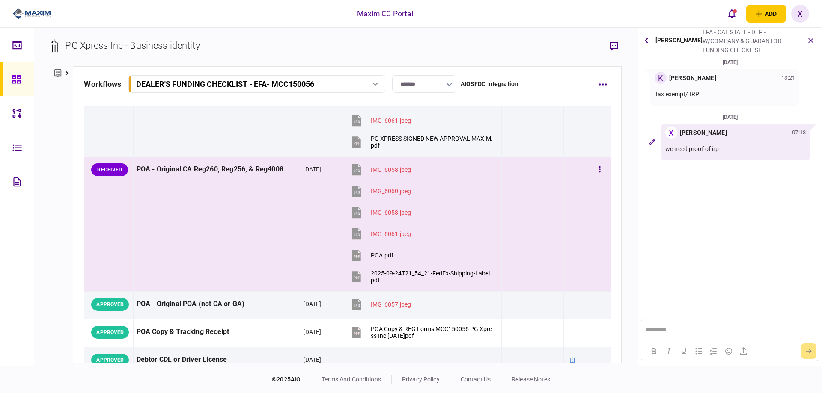
scroll to position [128, 0]
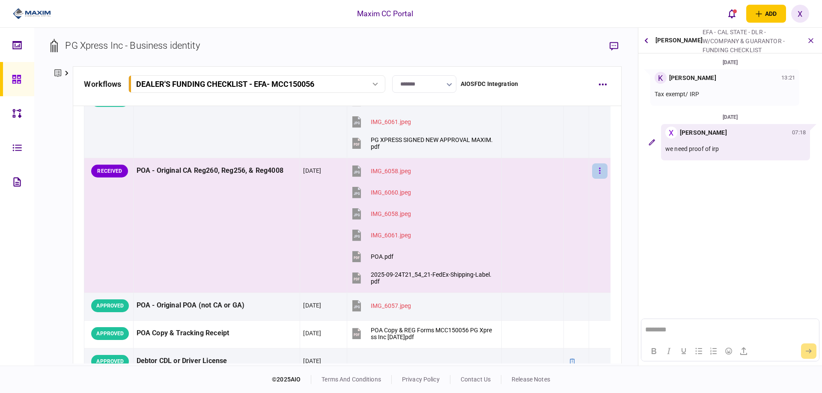
click at [595, 170] on button "button" at bounding box center [599, 170] width 15 height 15
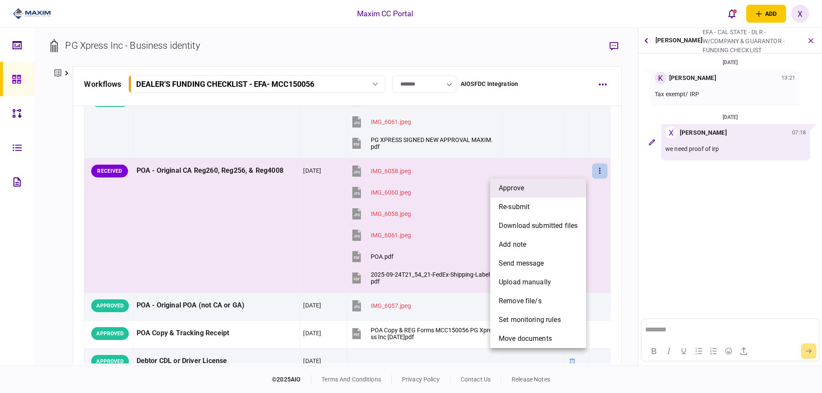
click at [558, 188] on li "approve" at bounding box center [538, 188] width 96 height 19
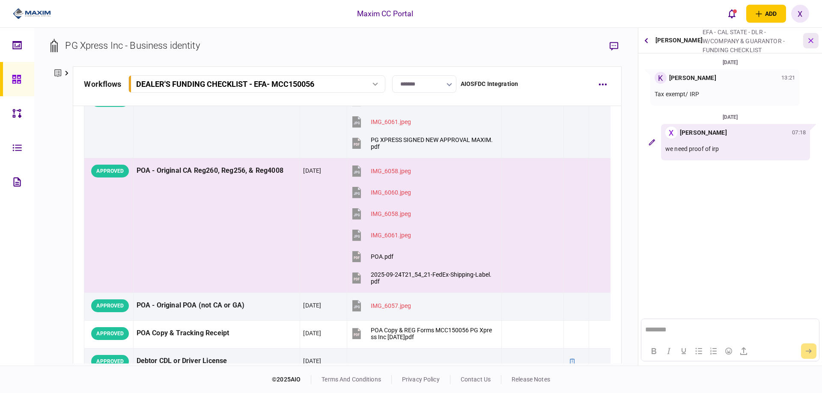
click at [813, 39] on icon "button" at bounding box center [811, 41] width 10 height 10
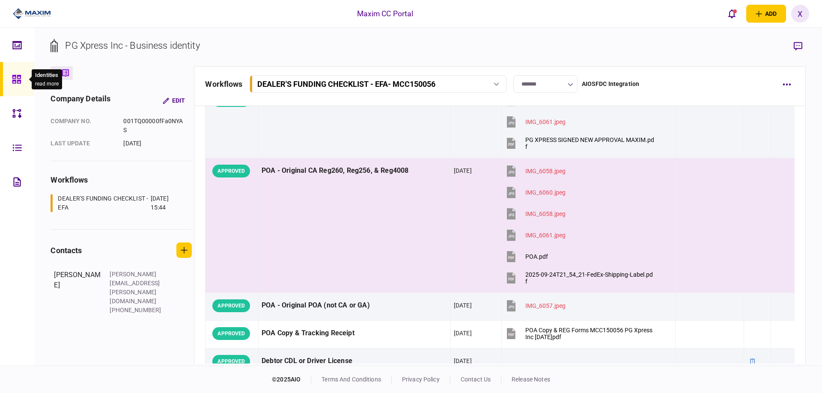
click at [15, 83] on icon at bounding box center [16, 79] width 9 height 9
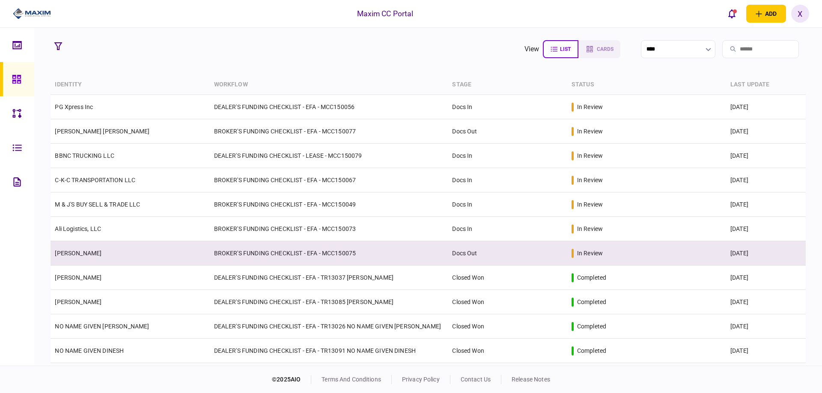
click at [85, 256] on link "KRUME NEDEV" at bounding box center [78, 253] width 47 height 7
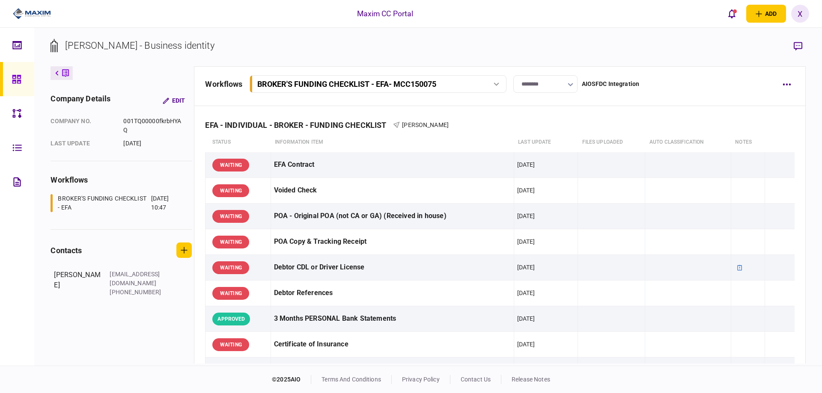
click at [553, 82] on input "********" at bounding box center [545, 84] width 64 height 18
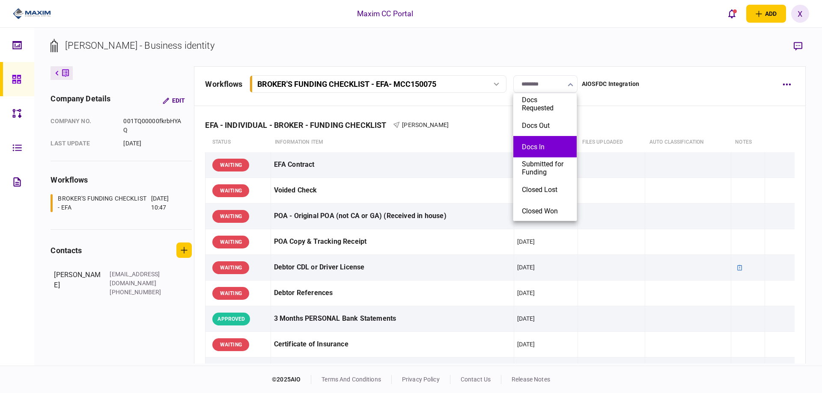
click at [540, 141] on li "Docs In" at bounding box center [544, 146] width 63 height 21
type input "*******"
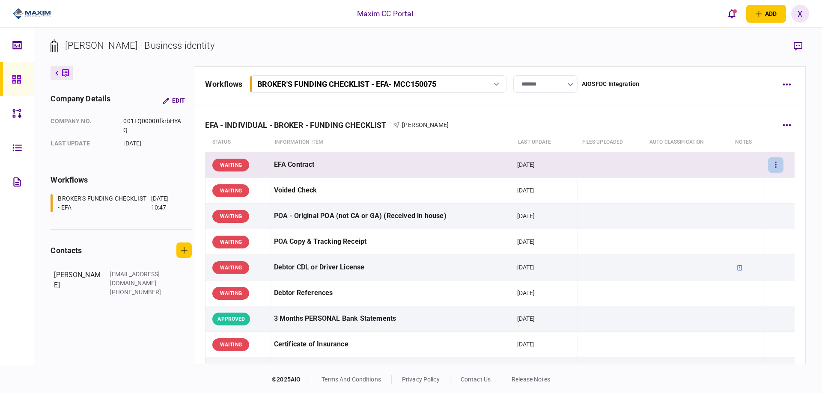
click at [775, 162] on icon "button" at bounding box center [775, 165] width 1 height 6
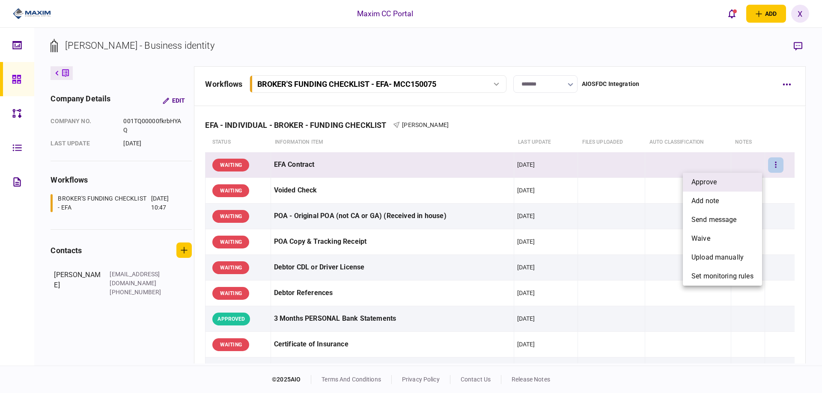
click at [742, 178] on li "approve" at bounding box center [722, 182] width 79 height 19
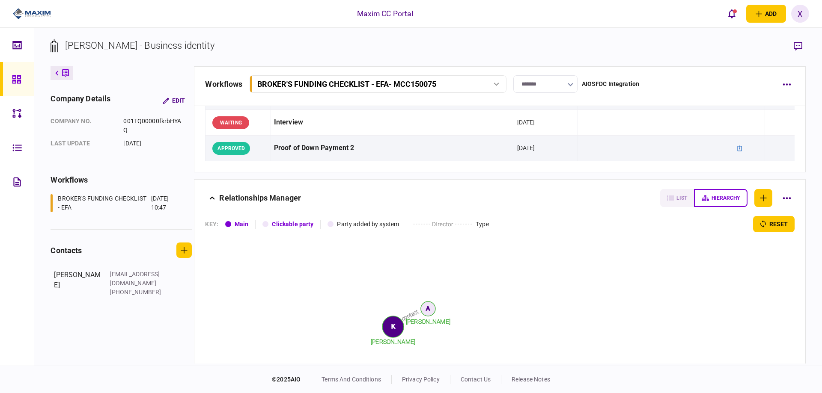
scroll to position [556, 0]
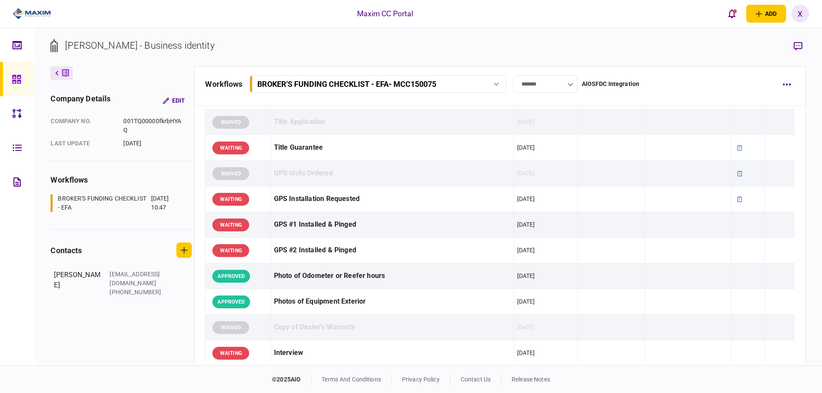
click at [18, 77] on icon at bounding box center [16, 79] width 9 height 10
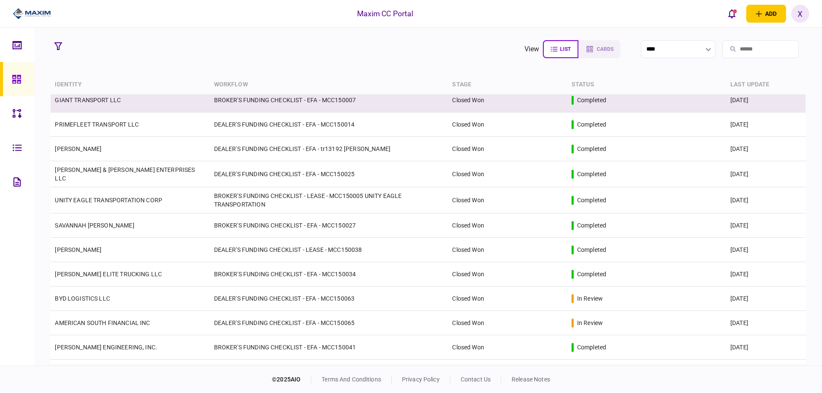
scroll to position [428, 0]
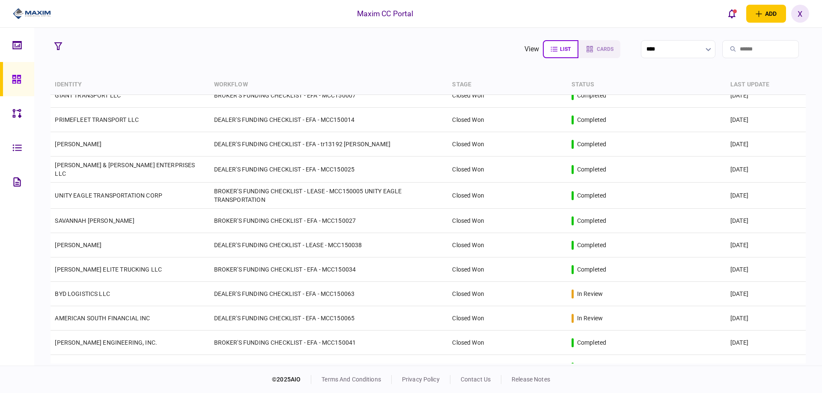
click at [18, 77] on icon at bounding box center [16, 79] width 9 height 10
click at [21, 81] on div at bounding box center [19, 79] width 14 height 34
click at [23, 80] on div at bounding box center [19, 79] width 14 height 34
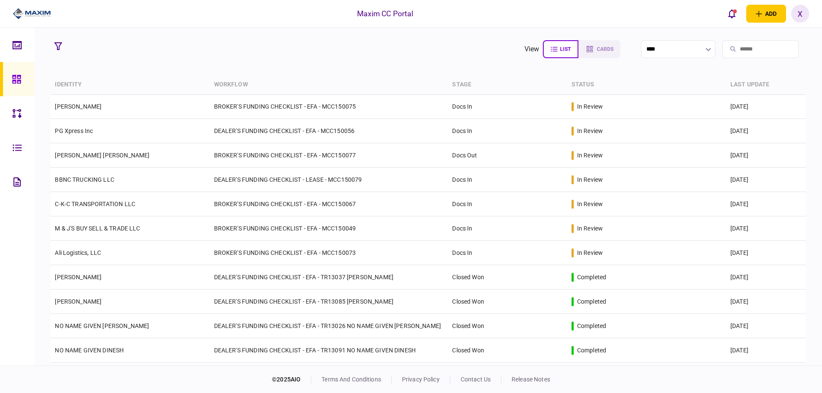
scroll to position [0, 0]
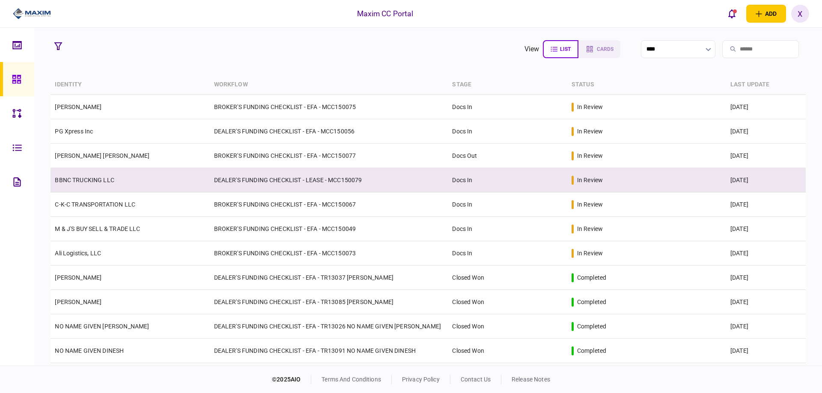
click at [98, 181] on link "BBNC TRUCKING LLC" at bounding box center [84, 180] width 59 height 7
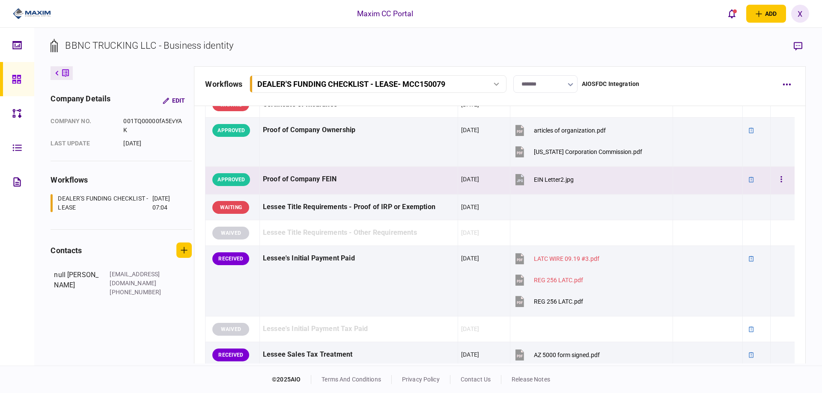
scroll to position [342, 0]
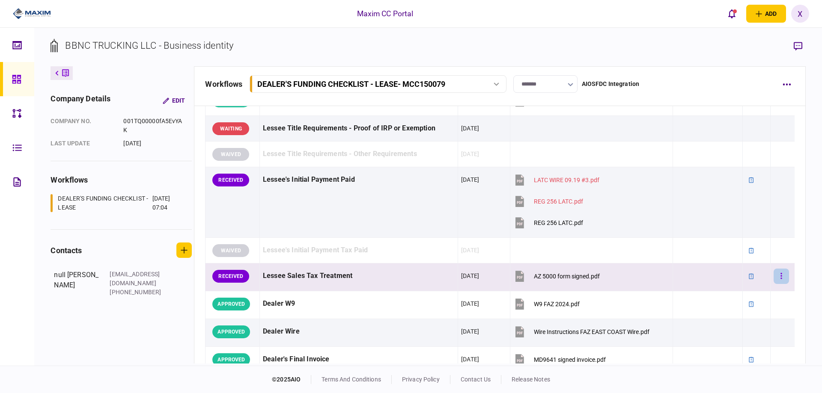
click at [780, 275] on icon "button" at bounding box center [781, 276] width 2 height 8
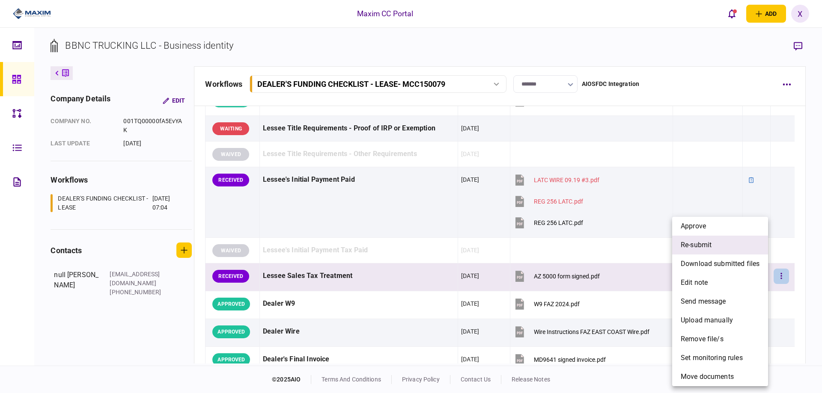
click at [699, 243] on span "re-submit" at bounding box center [695, 245] width 31 height 10
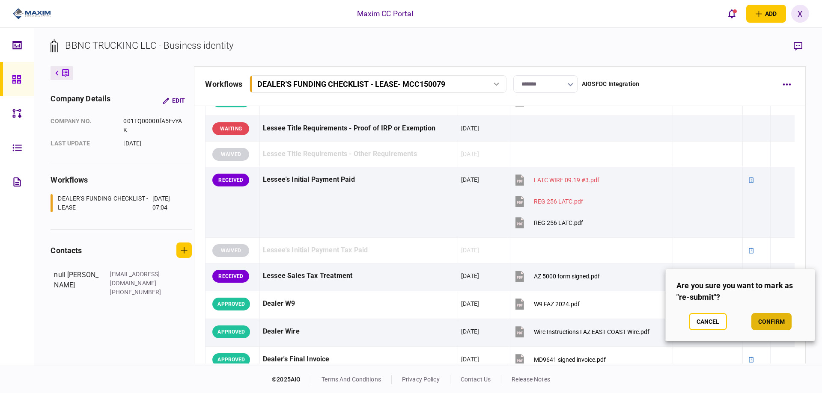
click at [774, 318] on button "confirm" at bounding box center [771, 321] width 40 height 17
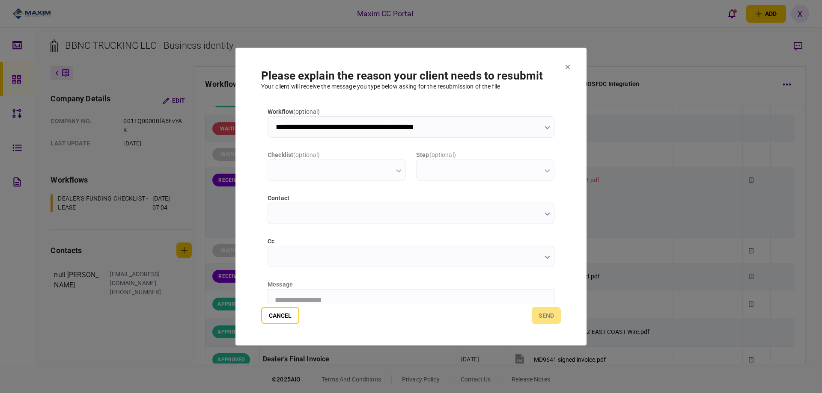
scroll to position [0, 0]
type input "**********"
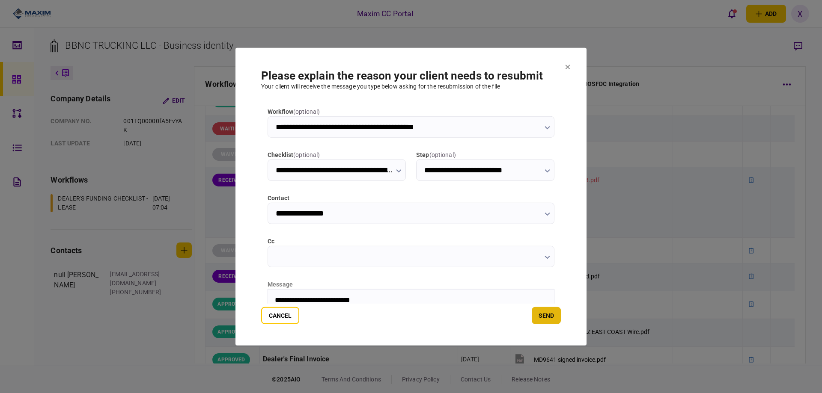
click at [547, 317] on button "send" at bounding box center [545, 315] width 29 height 17
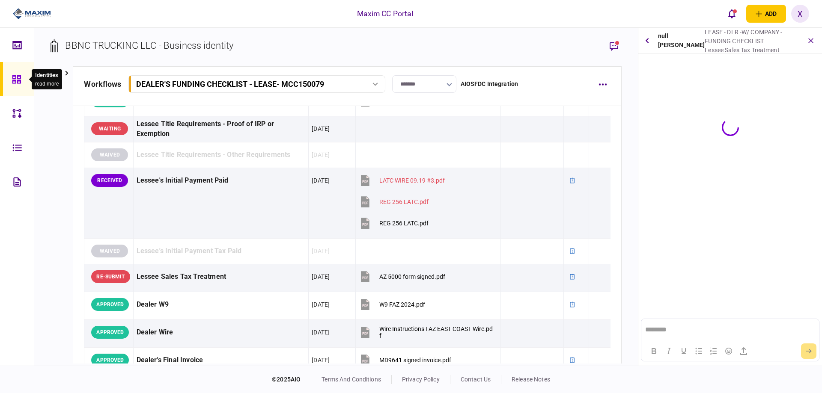
click at [13, 77] on icon at bounding box center [16, 79] width 9 height 10
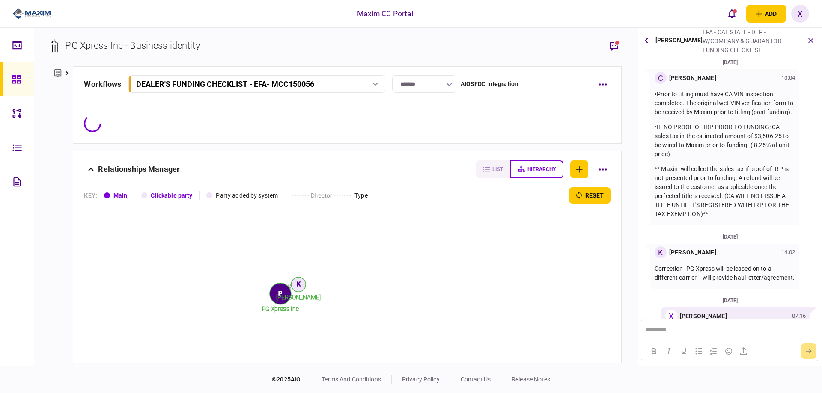
scroll to position [102, 0]
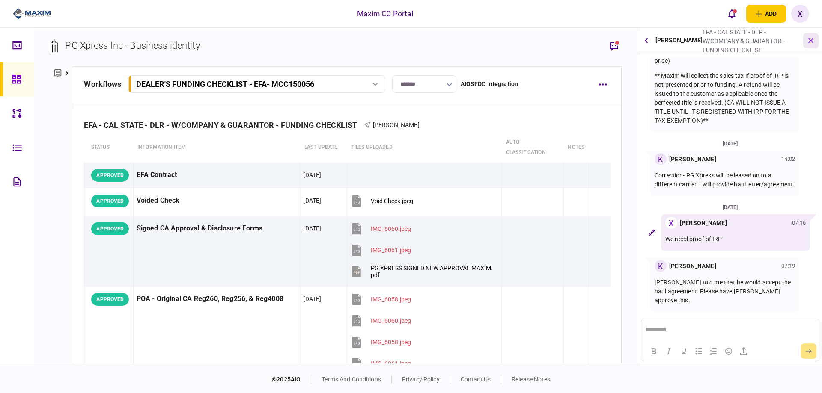
click at [809, 40] on icon "button" at bounding box center [811, 41] width 10 height 10
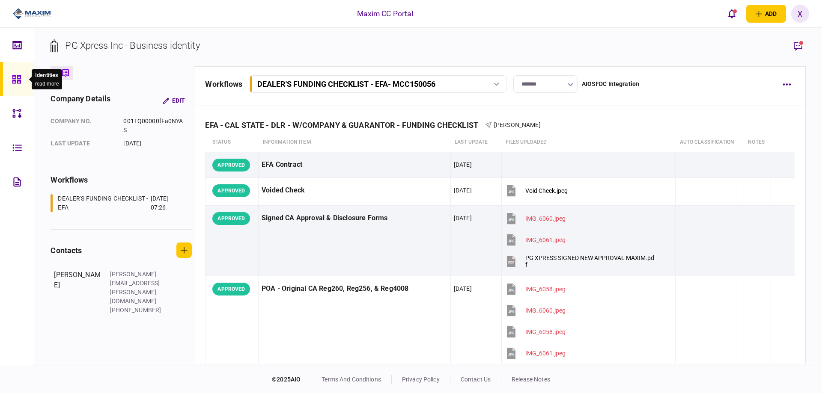
click at [19, 84] on div at bounding box center [19, 79] width 14 height 34
